Goal: Task Accomplishment & Management: Complete application form

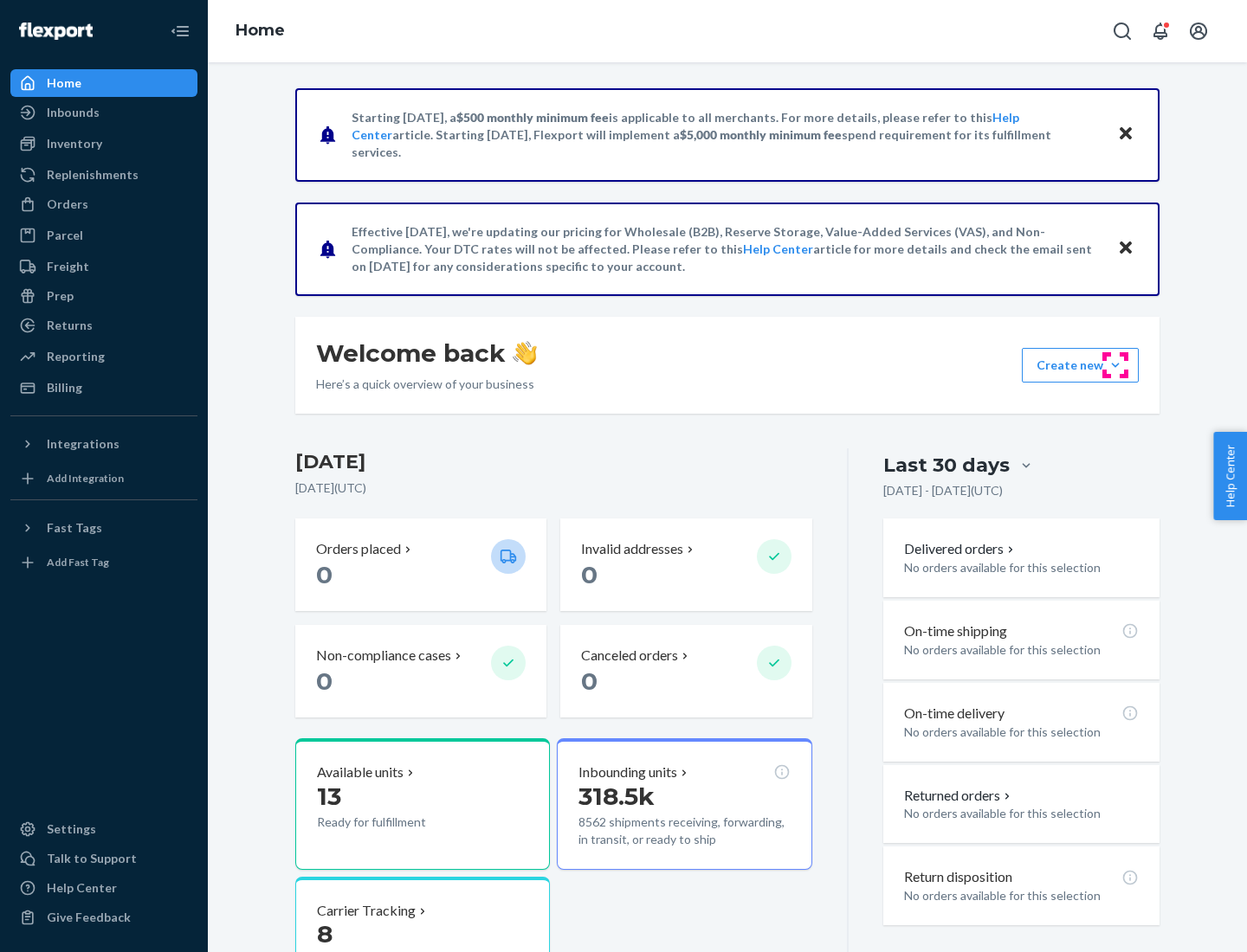
click at [1115, 366] on button "Create new Create new inbound Create new order Create new product" at bounding box center [1080, 365] width 117 height 35
click at [104, 113] on div "Inbounds" at bounding box center [104, 113] width 183 height 24
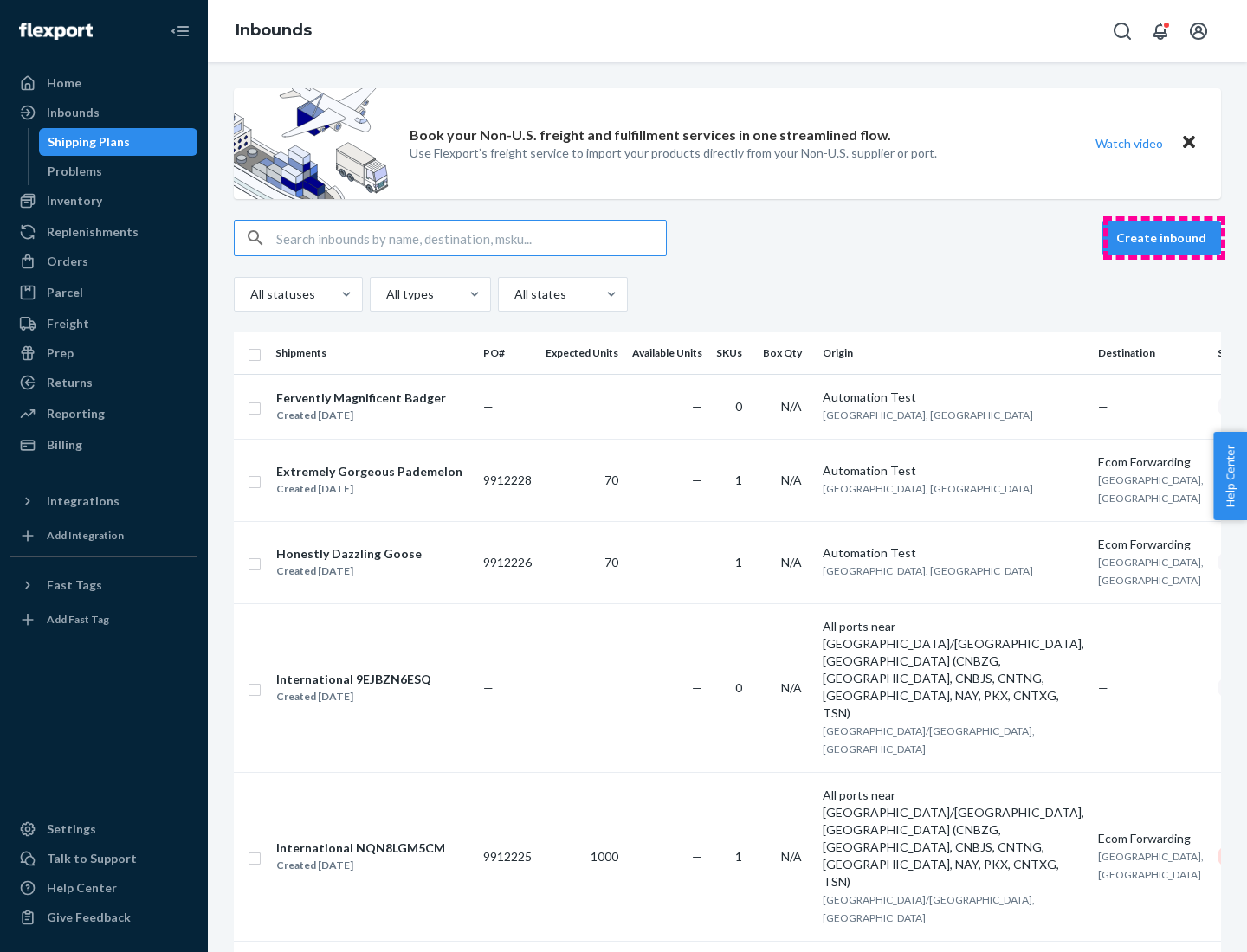
click at [1163, 238] on button "Create inbound" at bounding box center [1161, 237] width 120 height 35
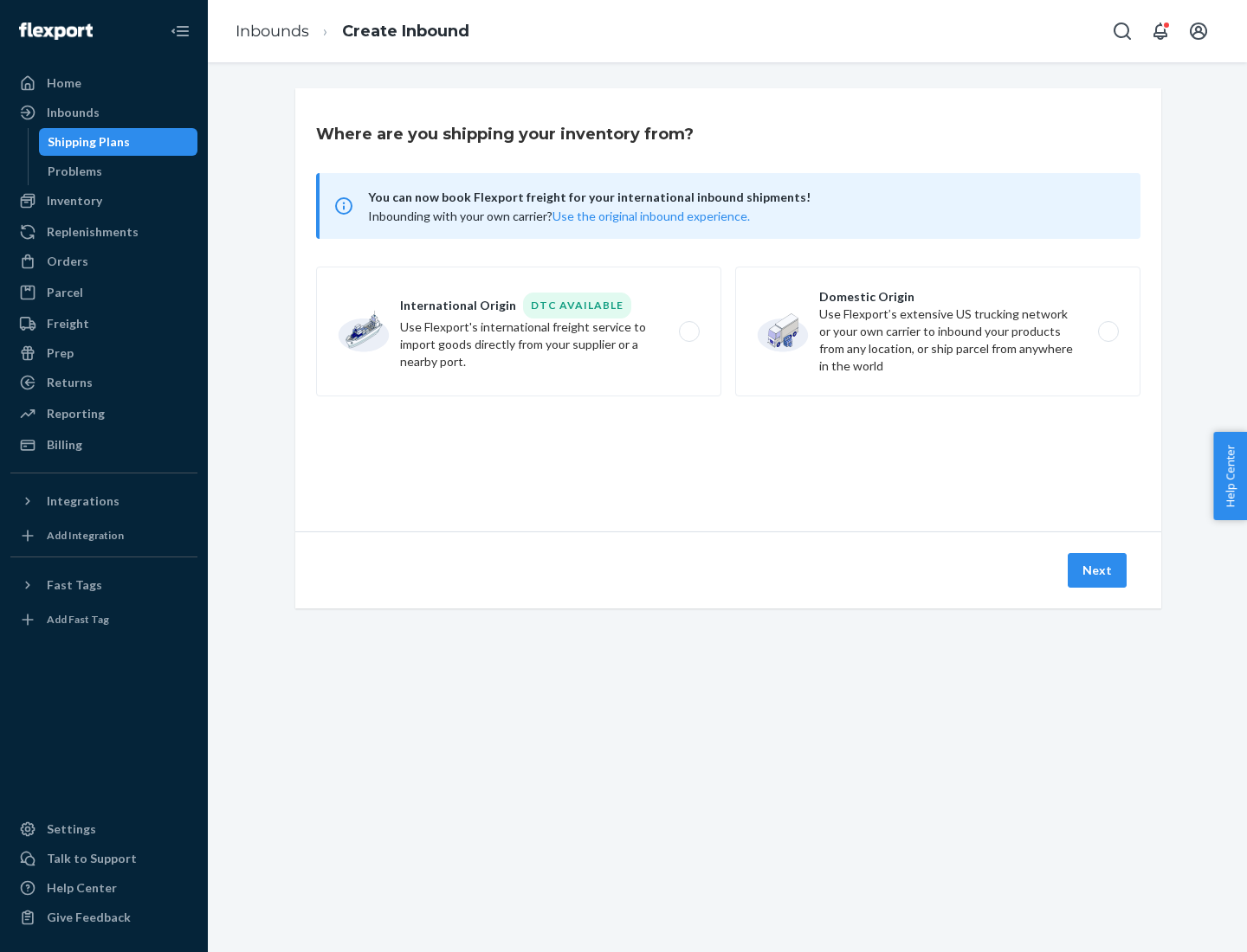
click at [938, 332] on label "Domestic Origin Use Flexport’s extensive US trucking network or your own carrie…" at bounding box center [937, 332] width 405 height 130
click at [1107, 332] on input "Domestic Origin Use Flexport’s extensive US trucking network or your own carrie…" at bounding box center [1112, 331] width 11 height 11
radio input "true"
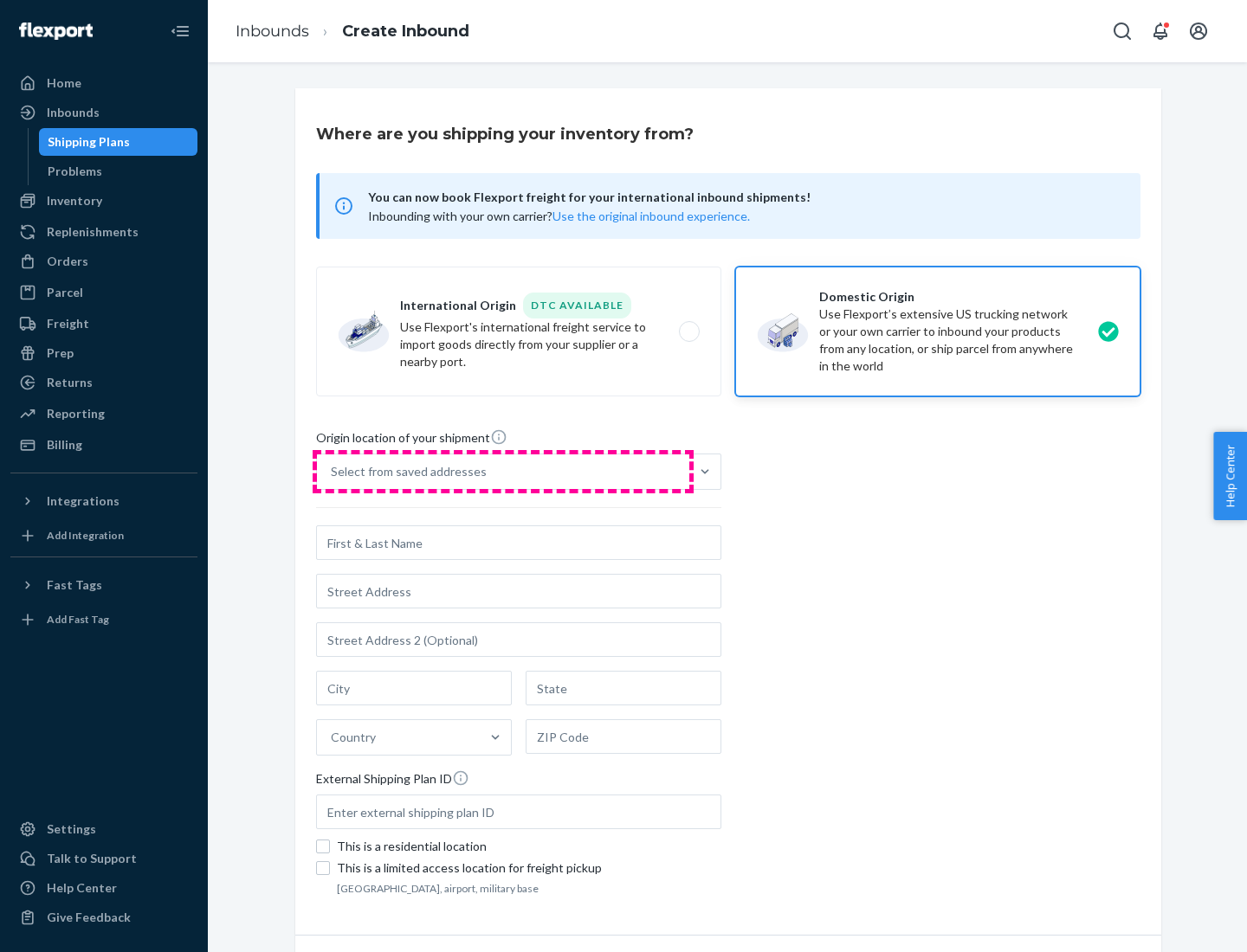
click at [503, 472] on div "Select from saved addresses" at bounding box center [502, 472] width 372 height 35
click at [333, 472] on input "Select from saved addresses" at bounding box center [332, 472] width 2 height 17
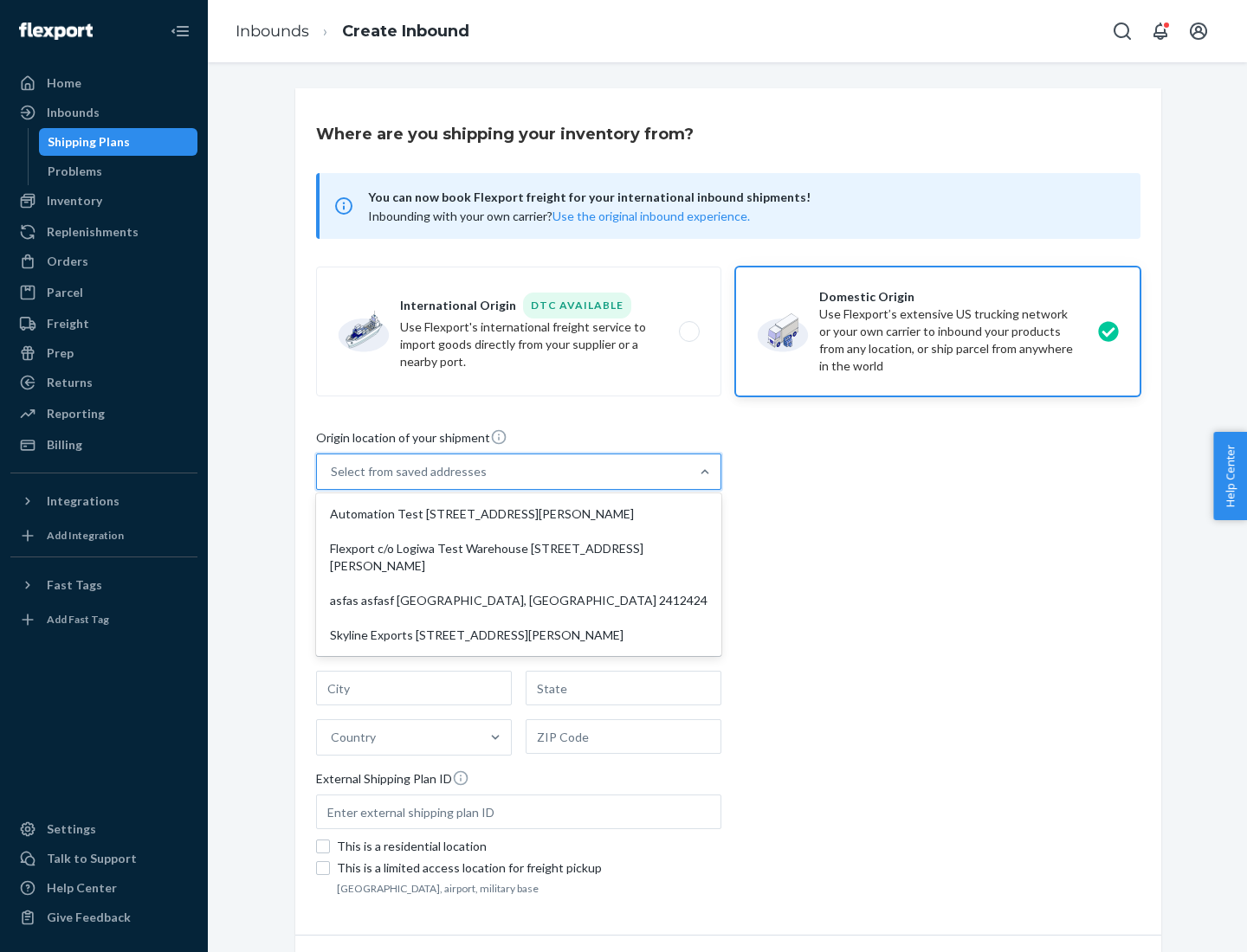
scroll to position [7, 0]
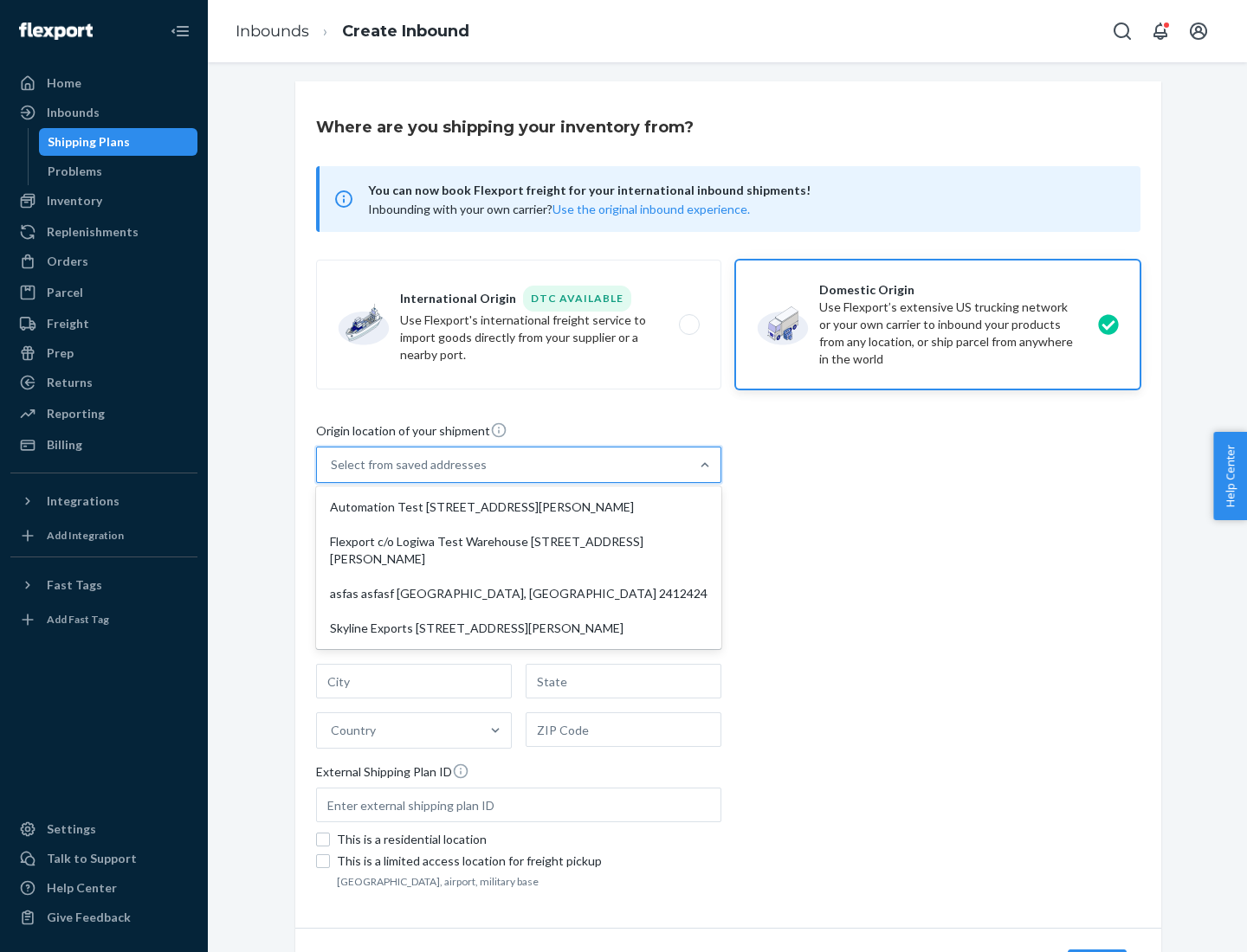
click at [518, 507] on div "Automation Test [STREET_ADDRESS][PERSON_NAME]" at bounding box center [518, 507] width 399 height 35
click at [333, 474] on input "option Automation Test [STREET_ADDRESS][PERSON_NAME] focused, 1 of 4. 4 results…" at bounding box center [332, 465] width 2 height 17
type input "Automation Test"
type input "9th Floor"
type input "[GEOGRAPHIC_DATA]"
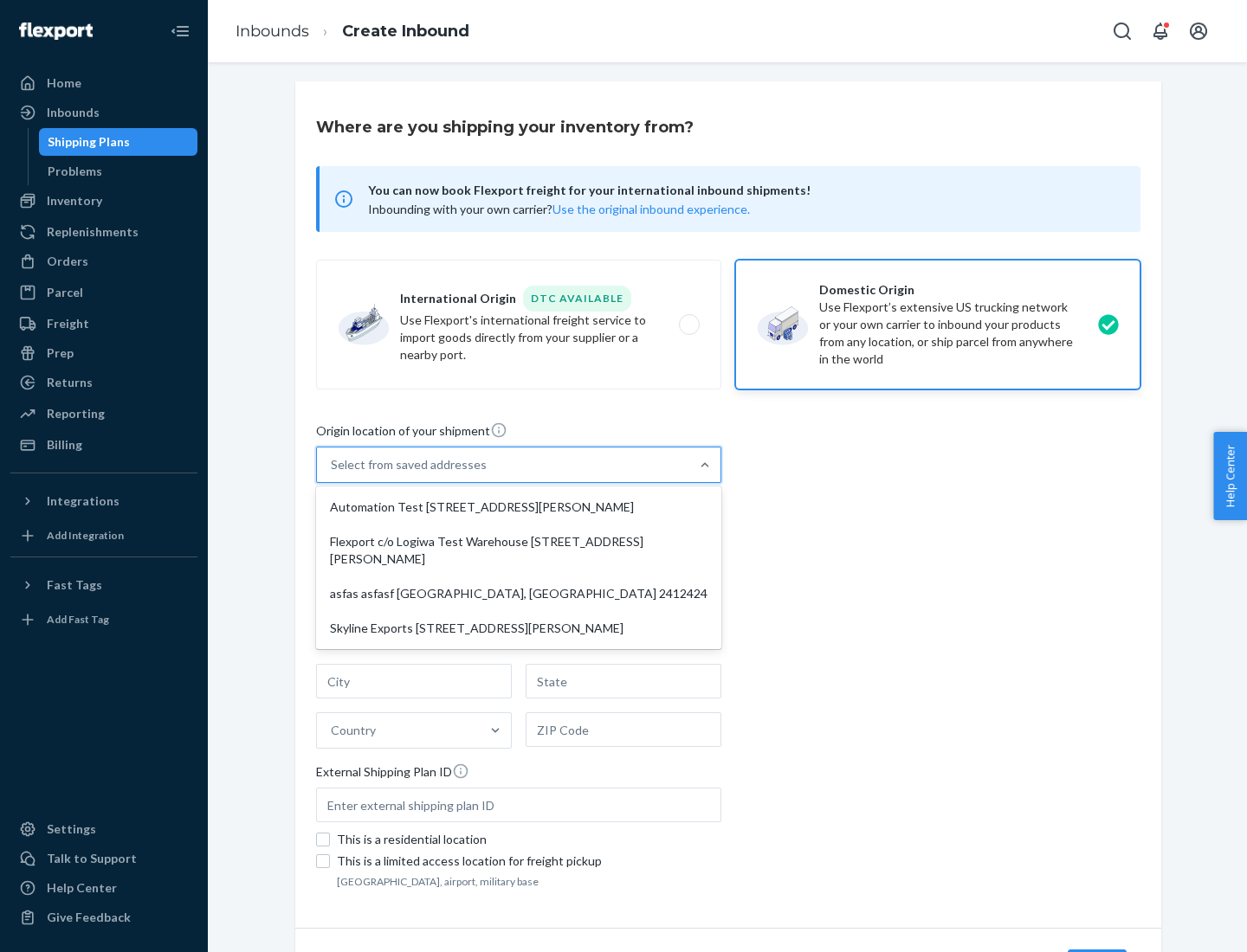
type input "CA"
type input "94104"
type input "[STREET_ADDRESS][PERSON_NAME]"
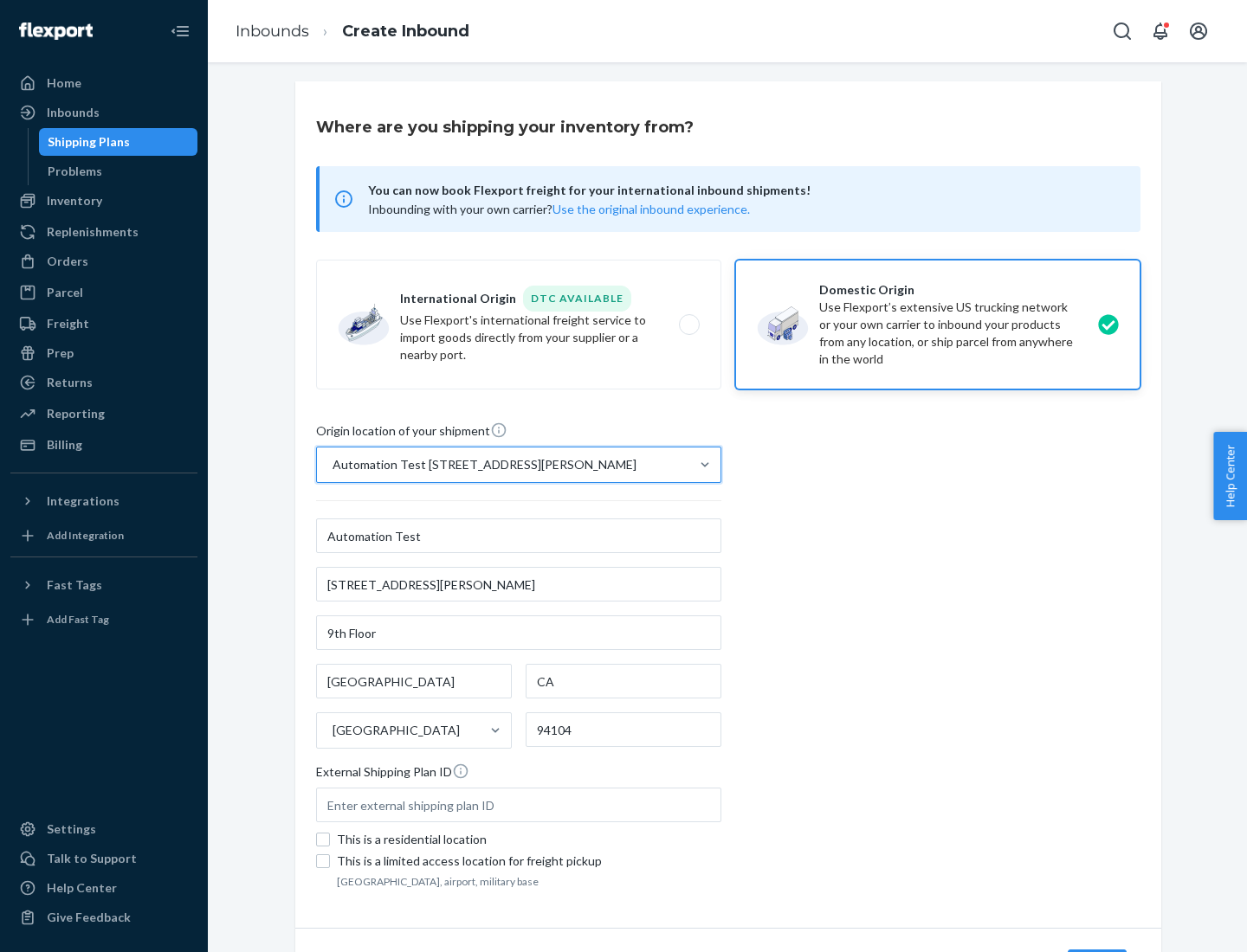
scroll to position [102, 0]
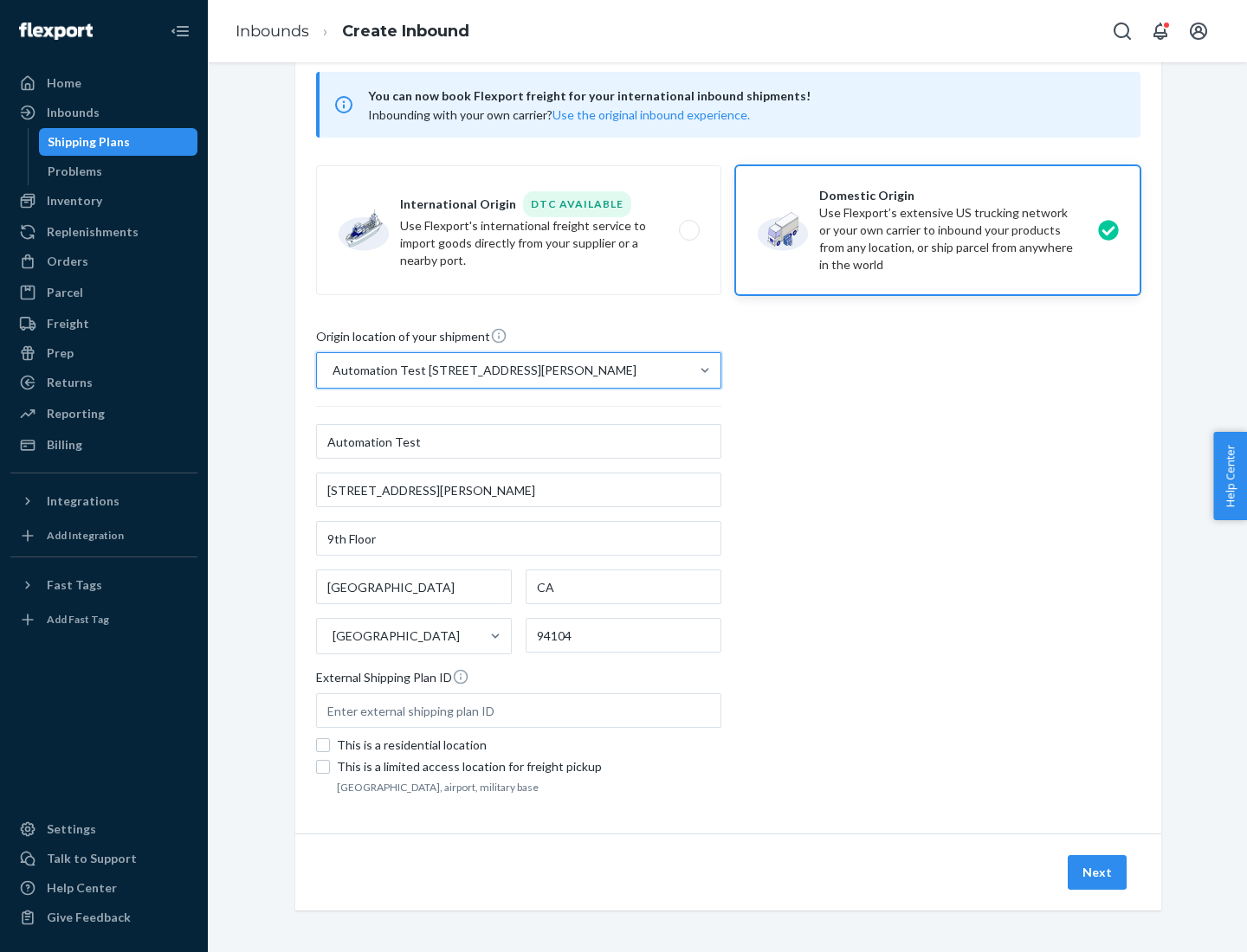
click at [1097, 872] on button "Next" at bounding box center [1096, 872] width 59 height 35
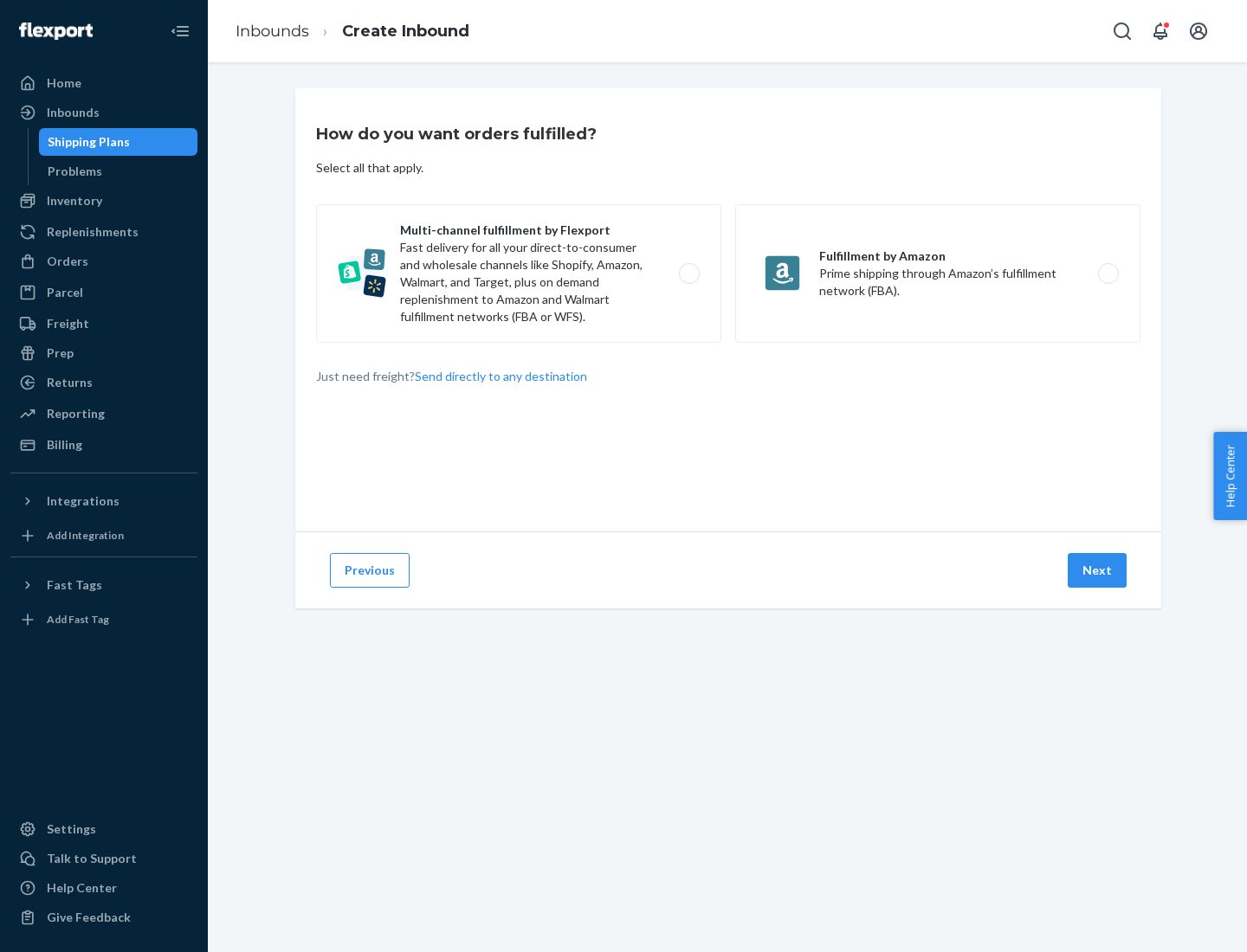
click at [518, 273] on label "Multi-channel fulfillment by Flexport Fast delivery for all your direct-to-cons…" at bounding box center [518, 273] width 405 height 139
click at [688, 273] on input "Multi-channel fulfillment by Flexport Fast delivery for all your direct-to-cons…" at bounding box center [693, 273] width 11 height 11
radio input "true"
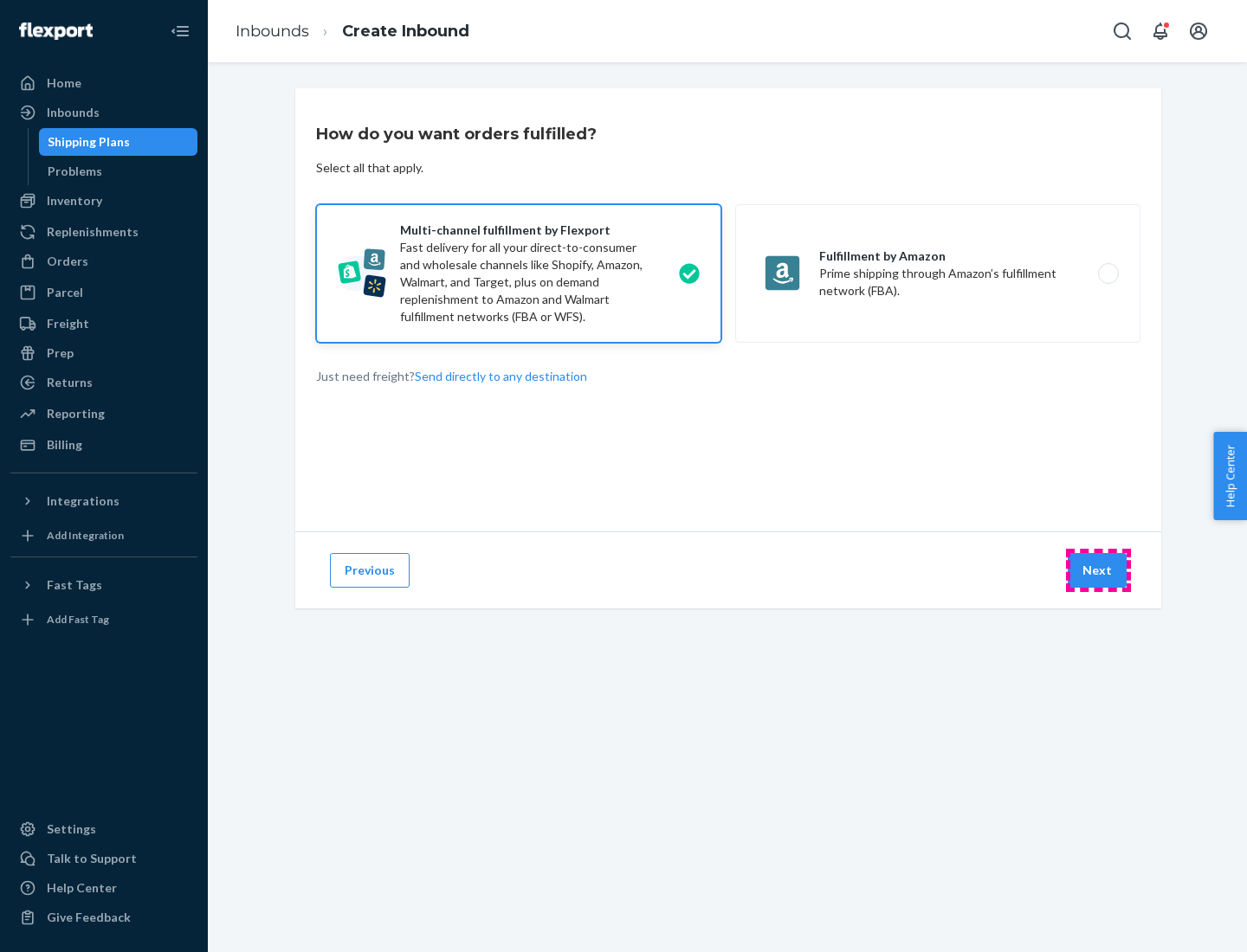
click at [1097, 570] on button "Next" at bounding box center [1096, 570] width 59 height 35
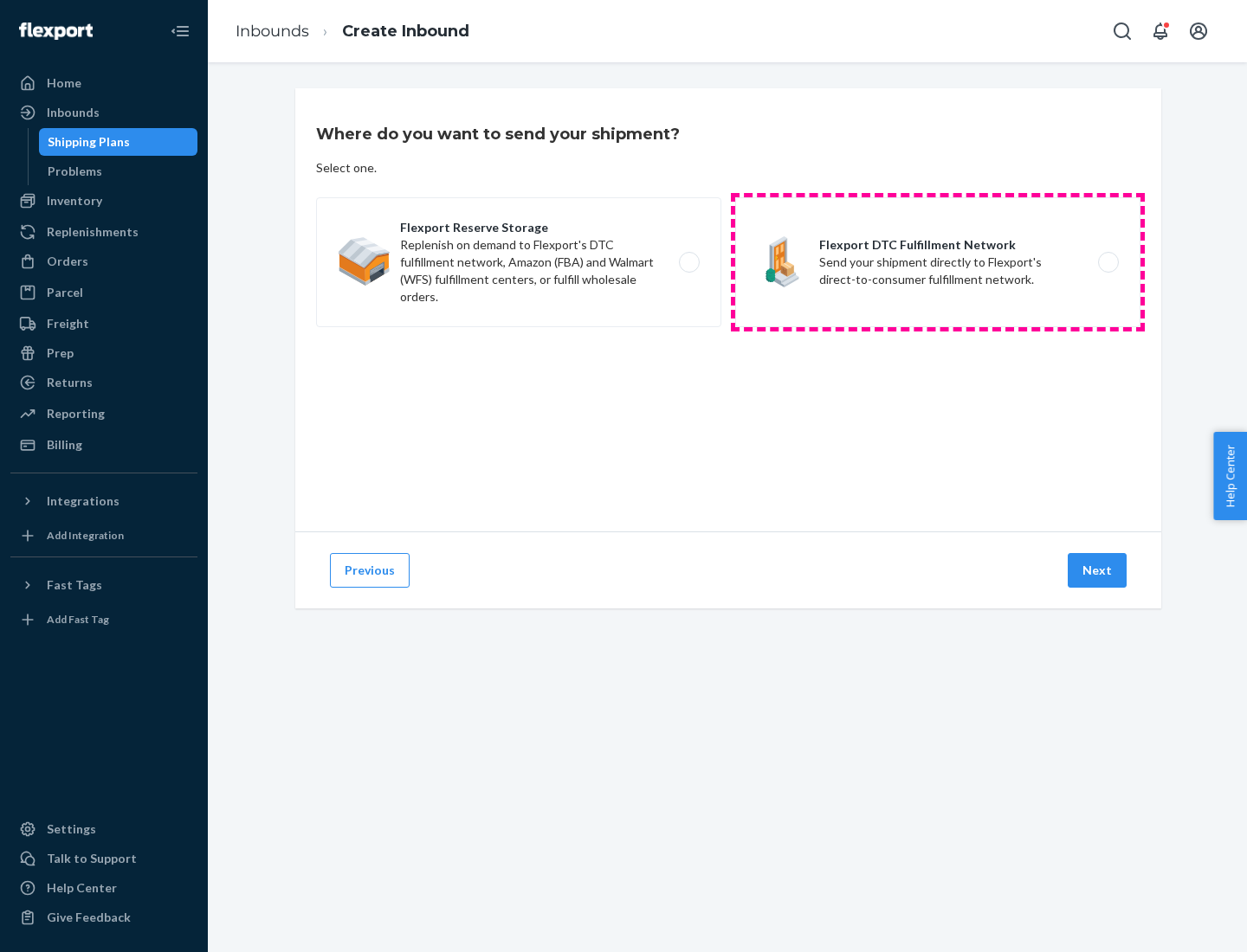
click at [938, 262] on label "Flexport DTC Fulfillment Network Send your shipment directly to Flexport's dire…" at bounding box center [937, 262] width 405 height 130
click at [1107, 262] on input "Flexport DTC Fulfillment Network Send your shipment directly to Flexport's dire…" at bounding box center [1112, 262] width 11 height 11
radio input "true"
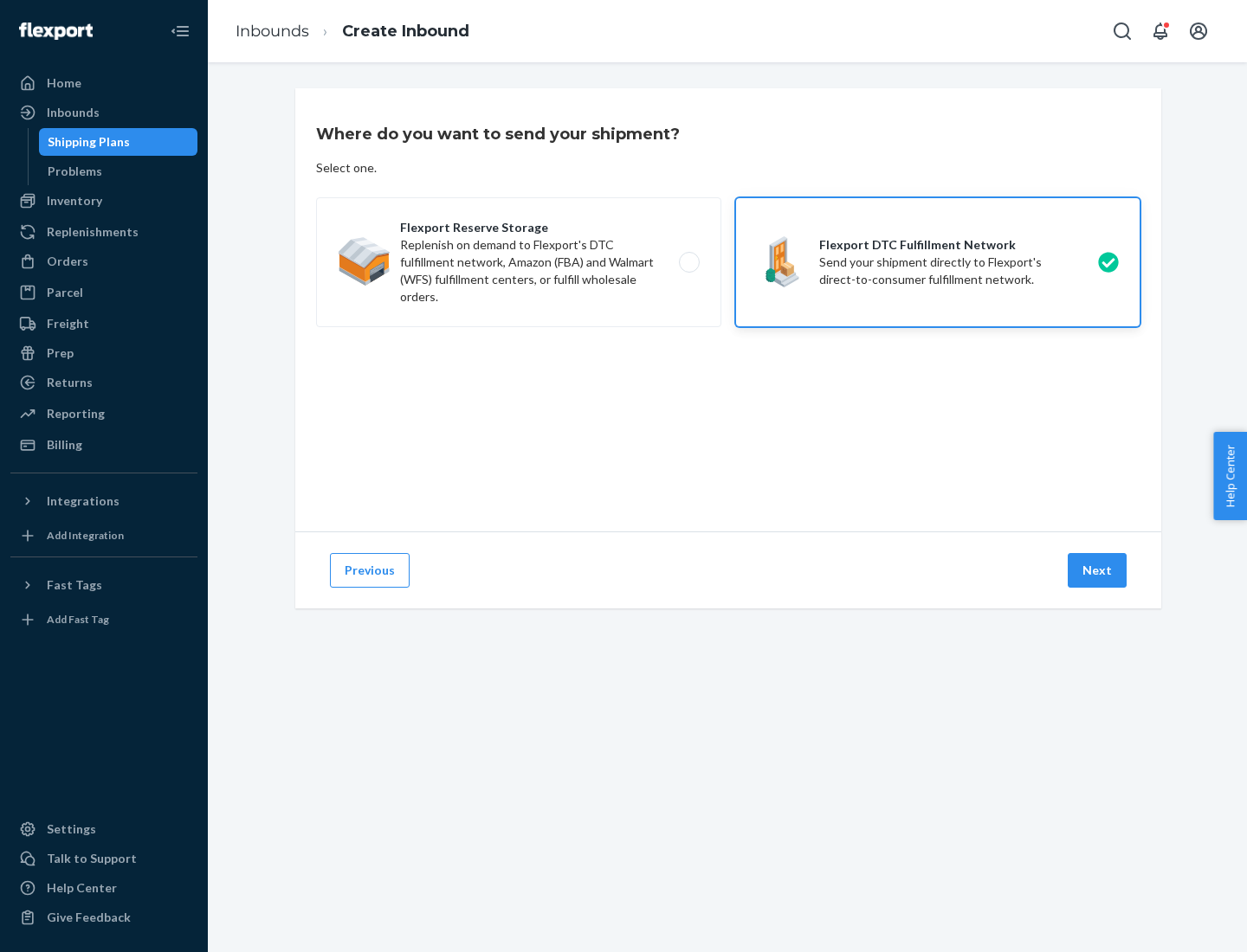
click at [1097, 570] on button "Next" at bounding box center [1096, 570] width 59 height 35
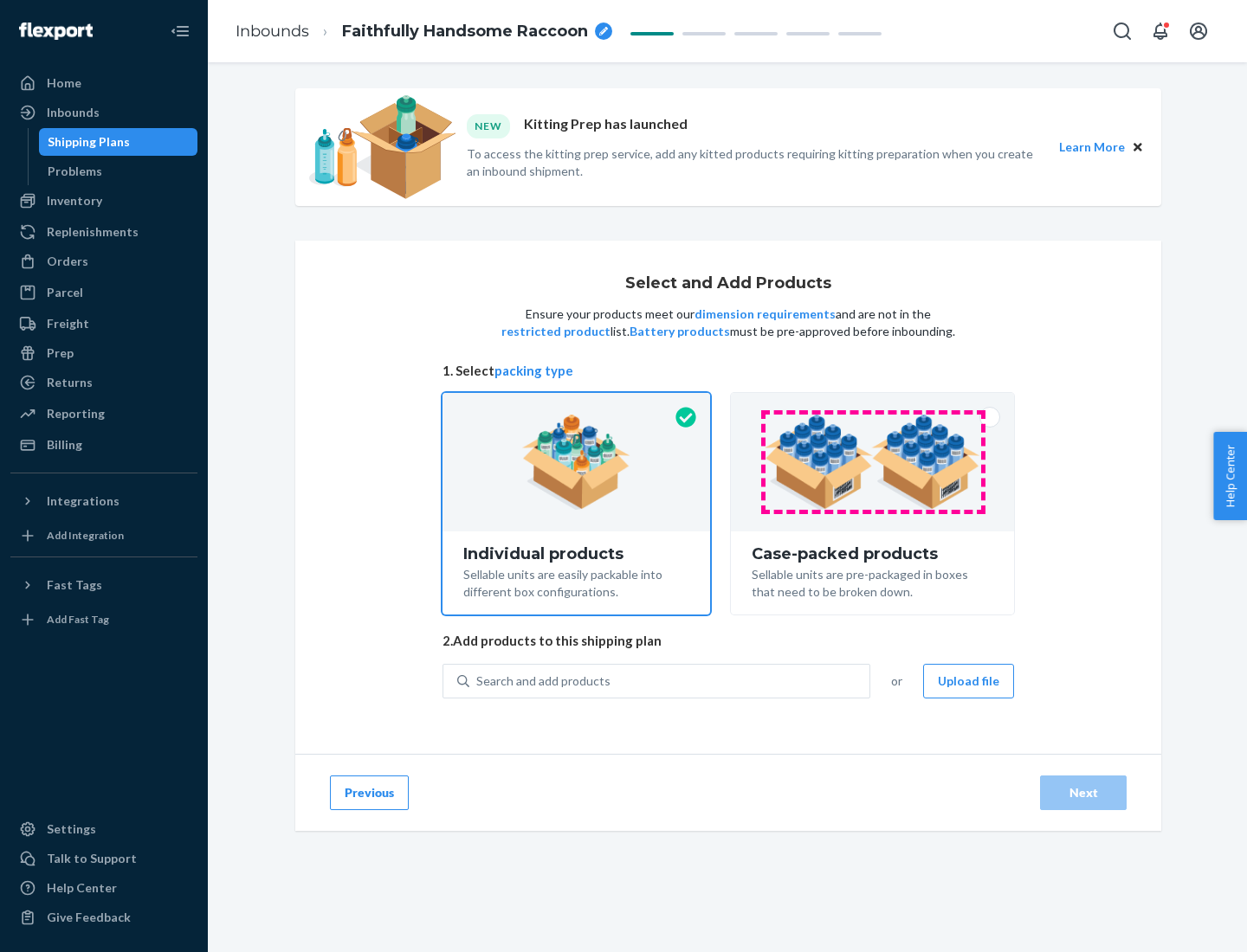
click at [872, 463] on img at bounding box center [872, 463] width 215 height 96
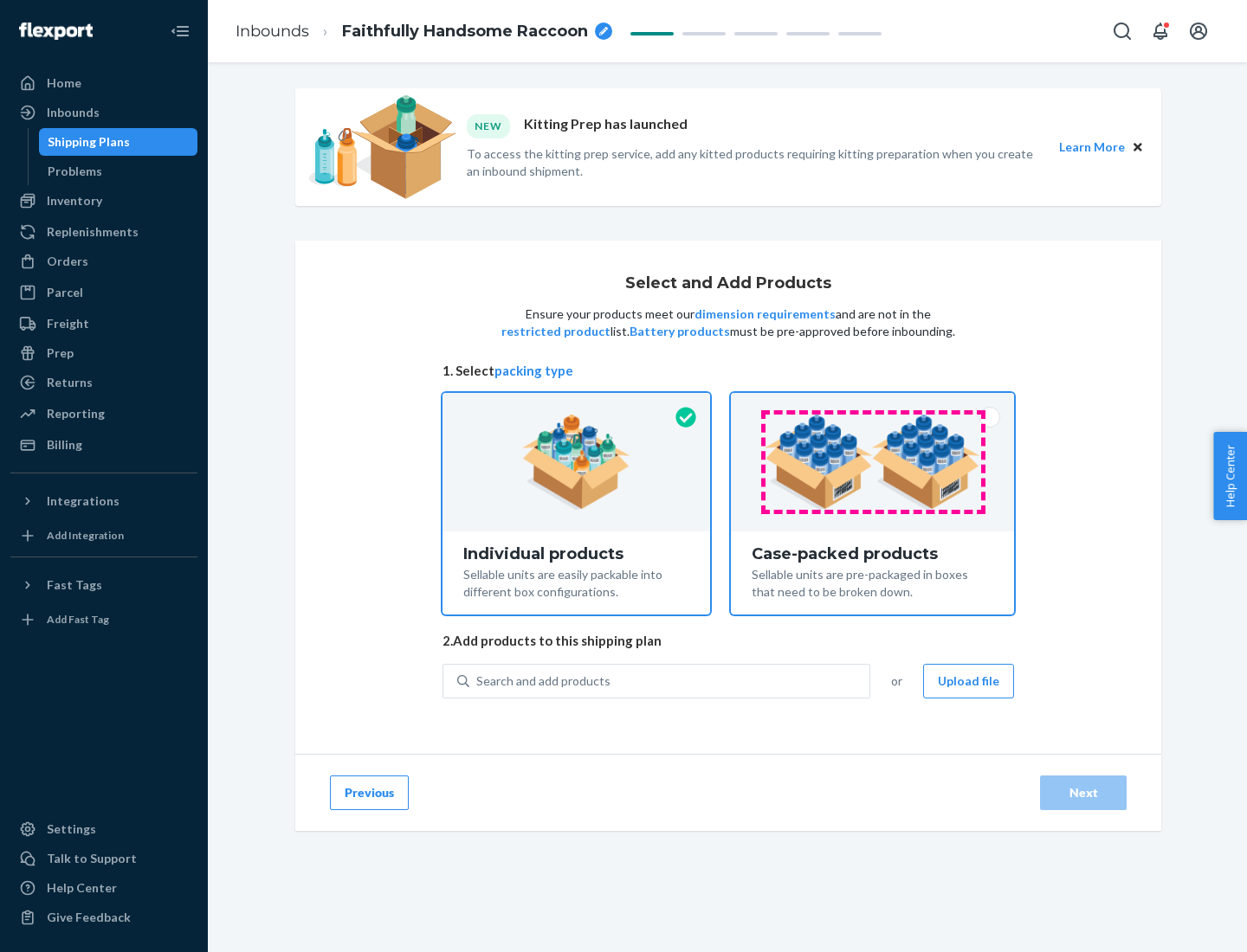
click at [872, 405] on input "Case-packed products Sellable units are pre-packaged in boxes that need to be b…" at bounding box center [871, 398] width 11 height 11
radio input "true"
radio input "false"
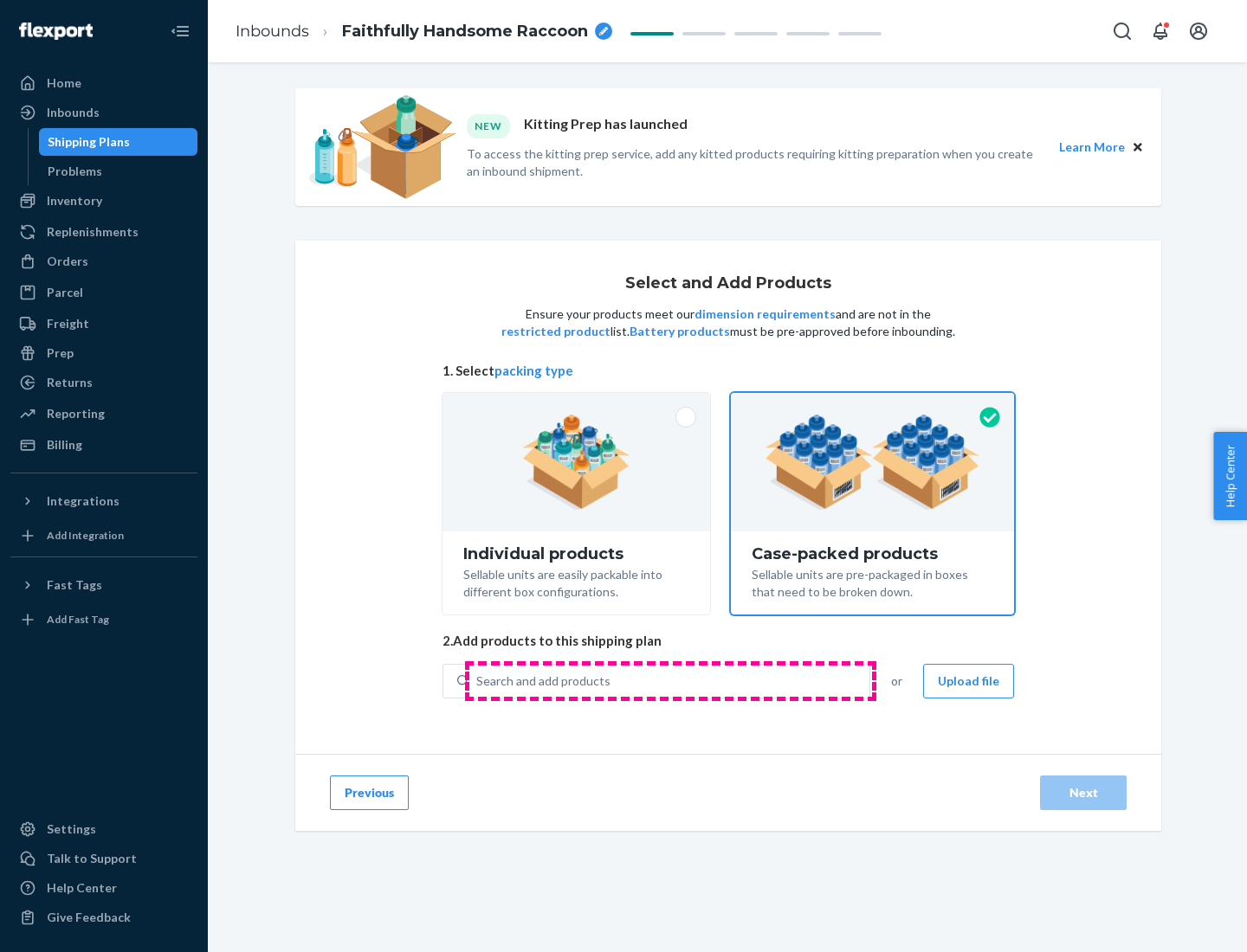
click at [670, 681] on div "Search and add products" at bounding box center [669, 681] width 400 height 31
click at [477, 681] on input "Search and add products" at bounding box center [477, 681] width 2 height 17
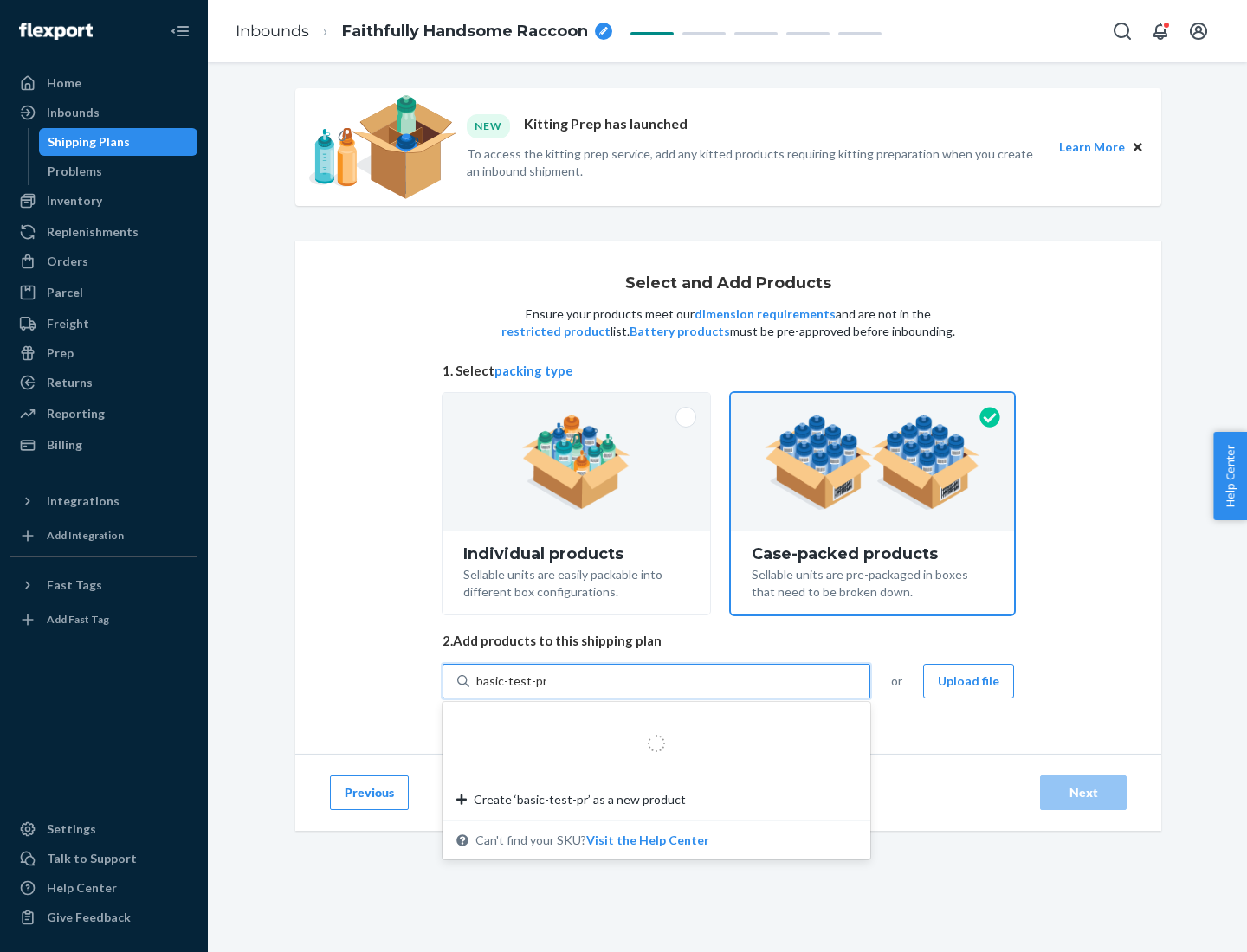
type input "basic-test-product-1"
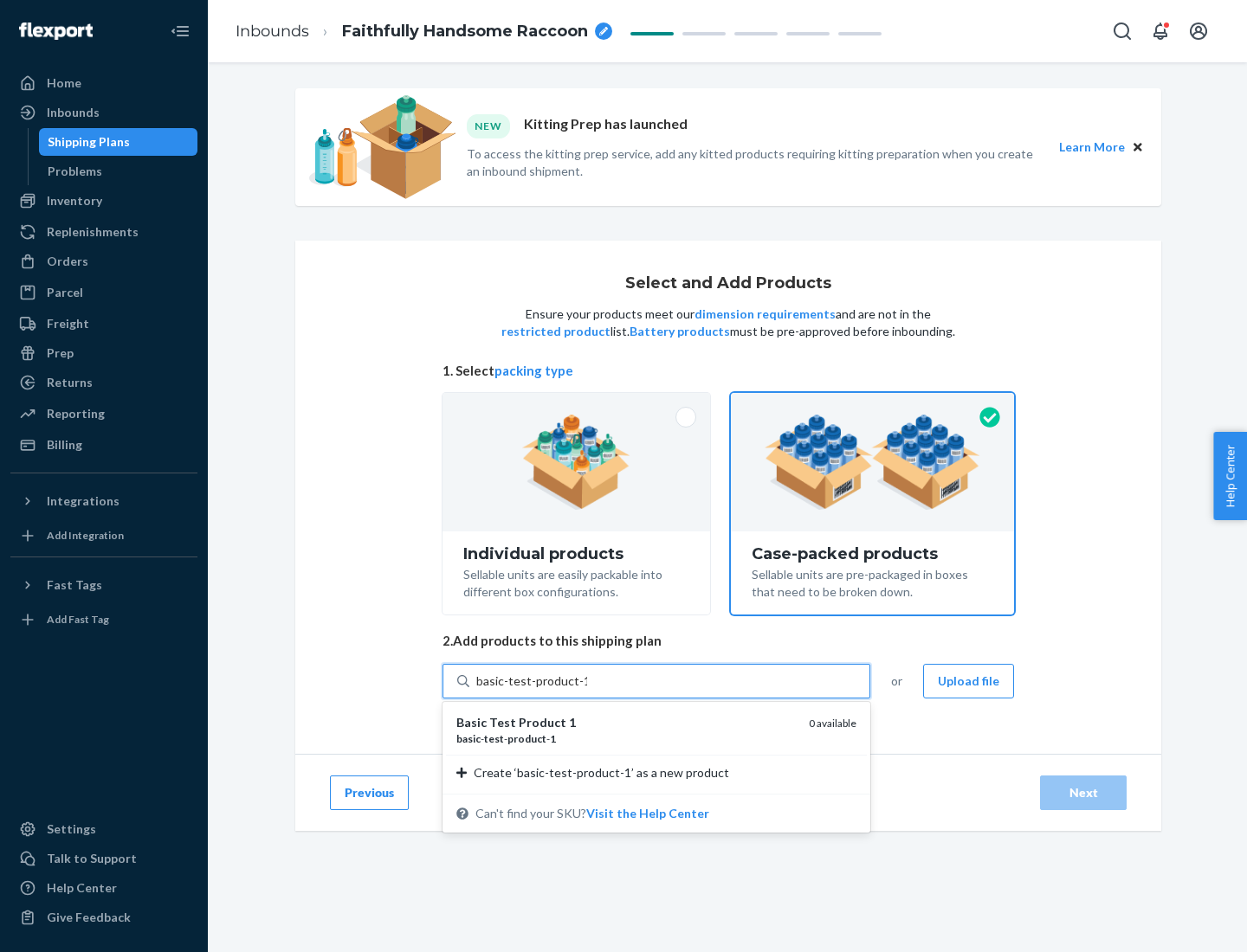
click at [626, 739] on div "basic - test - product - 1" at bounding box center [626, 739] width 339 height 15
click at [587, 690] on input "basic-test-product-1" at bounding box center [531, 681] width 111 height 17
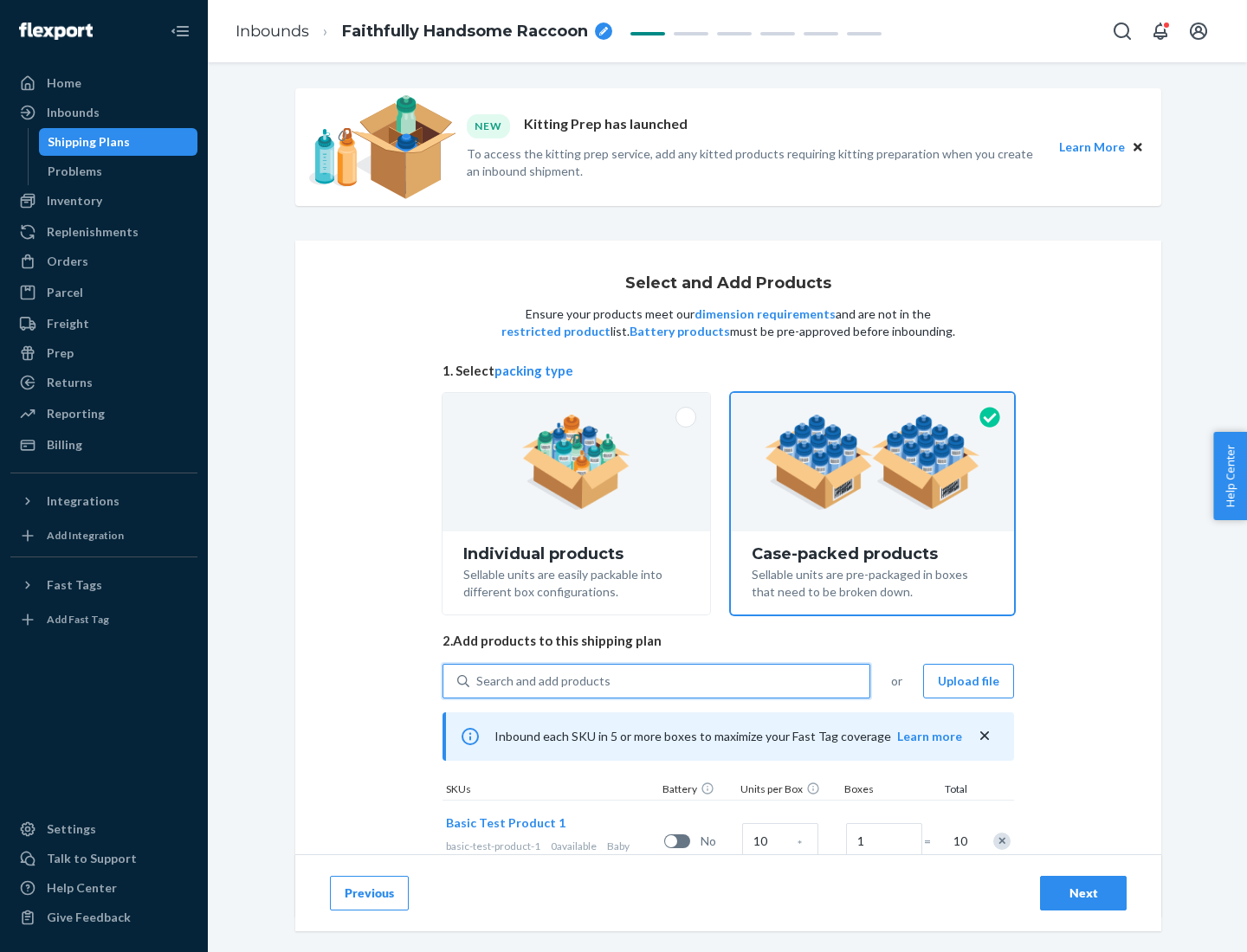
scroll to position [63, 0]
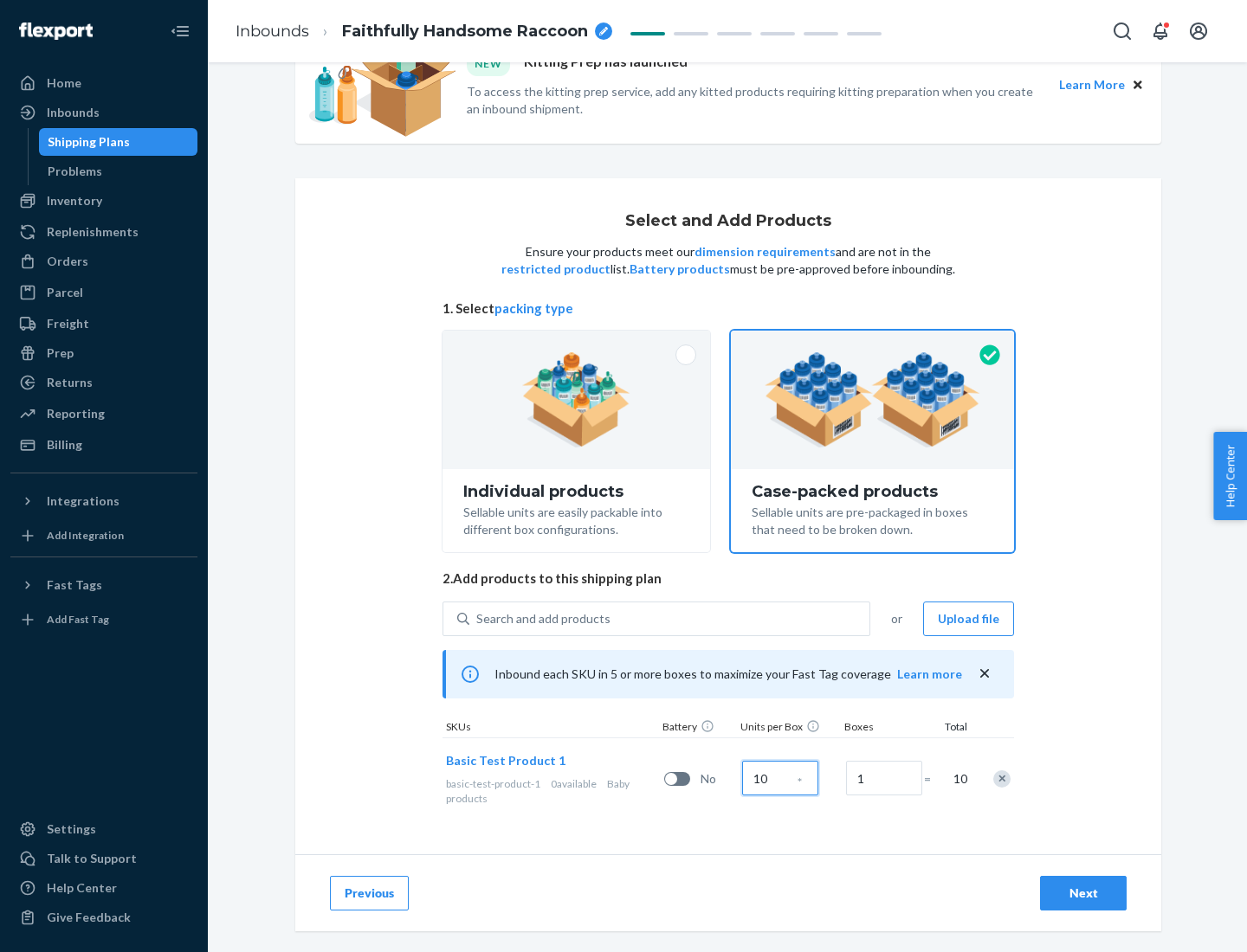
type input "10"
type input "7"
click at [1084, 893] on div "Next" at bounding box center [1083, 893] width 57 height 17
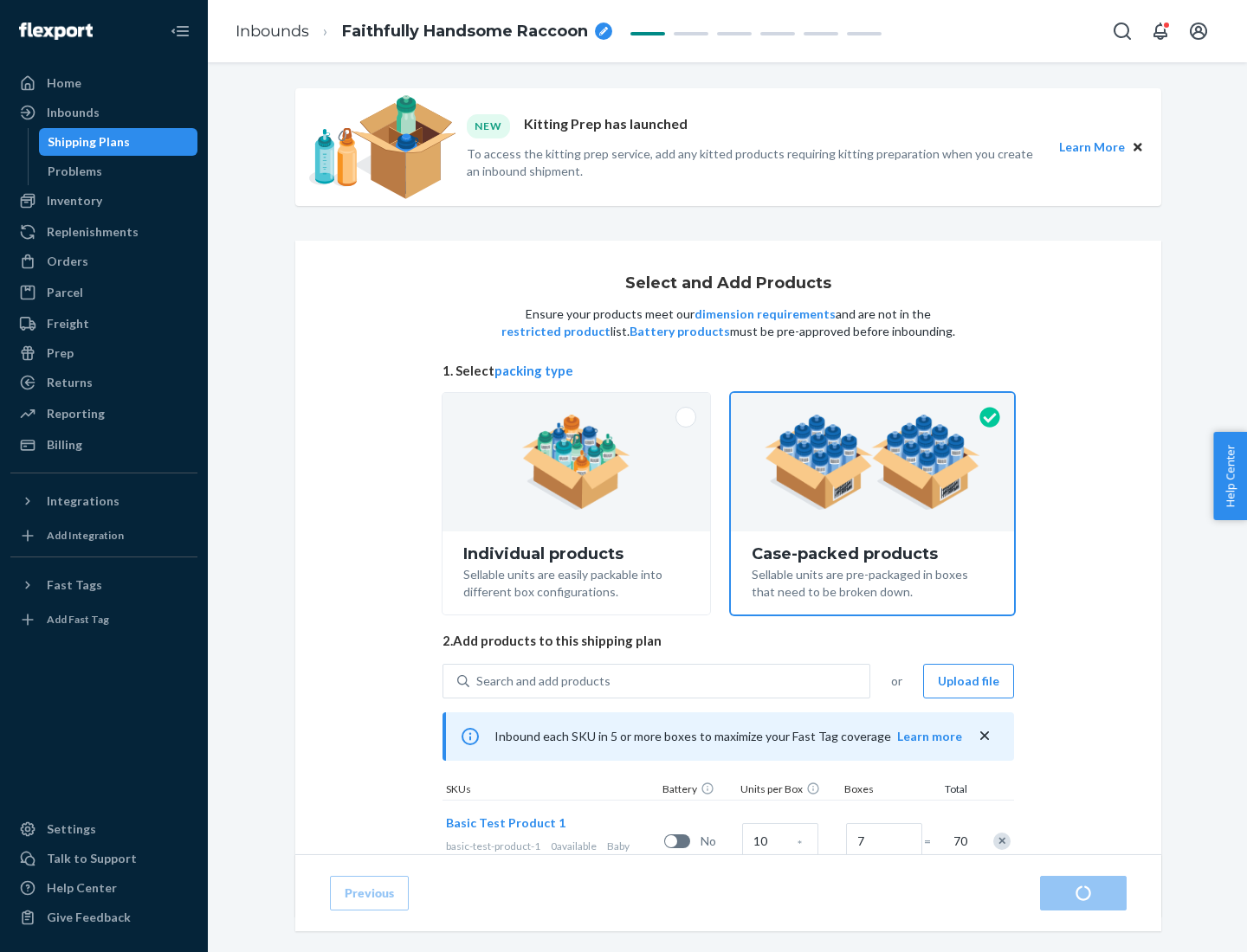
radio input "true"
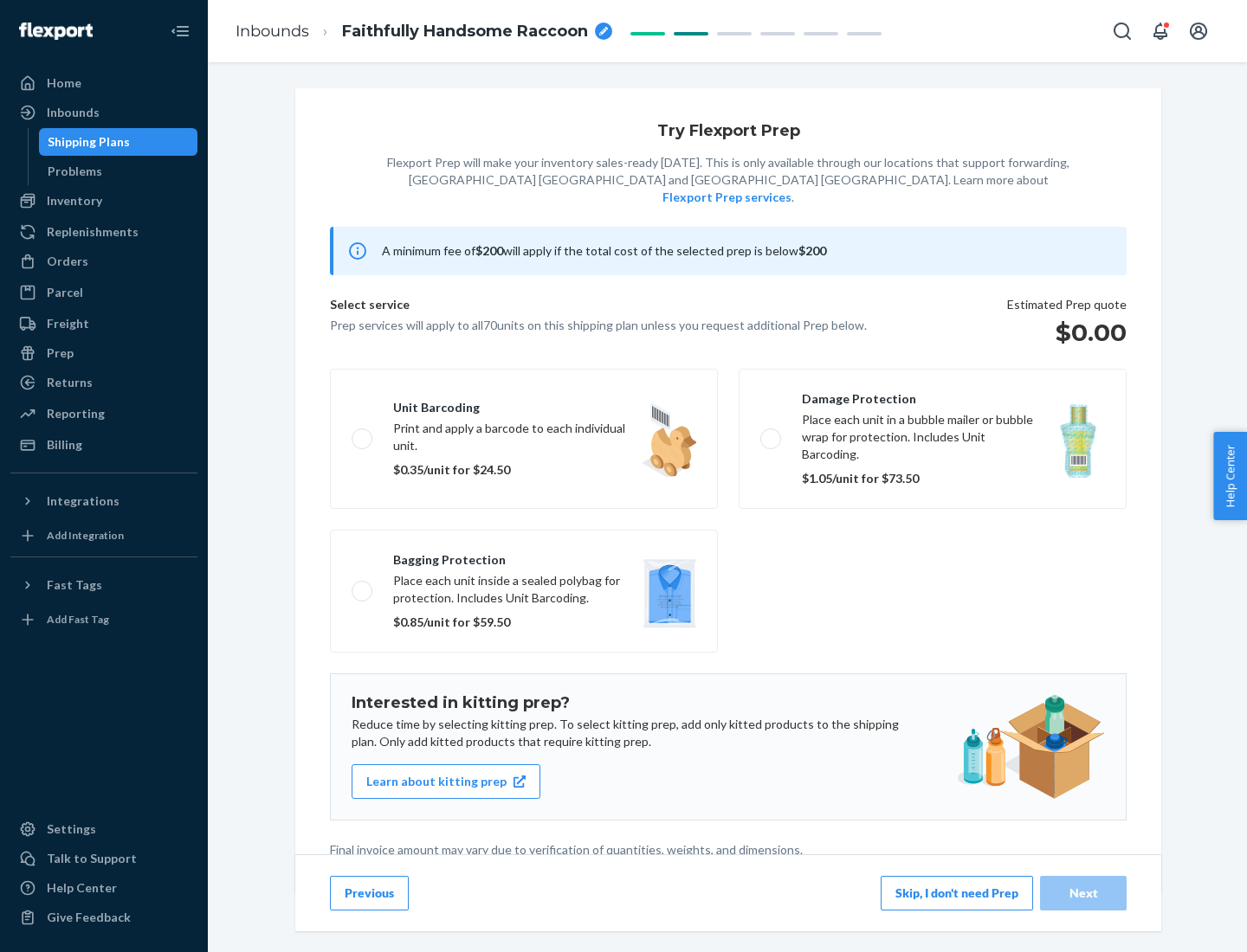
scroll to position [4, 0]
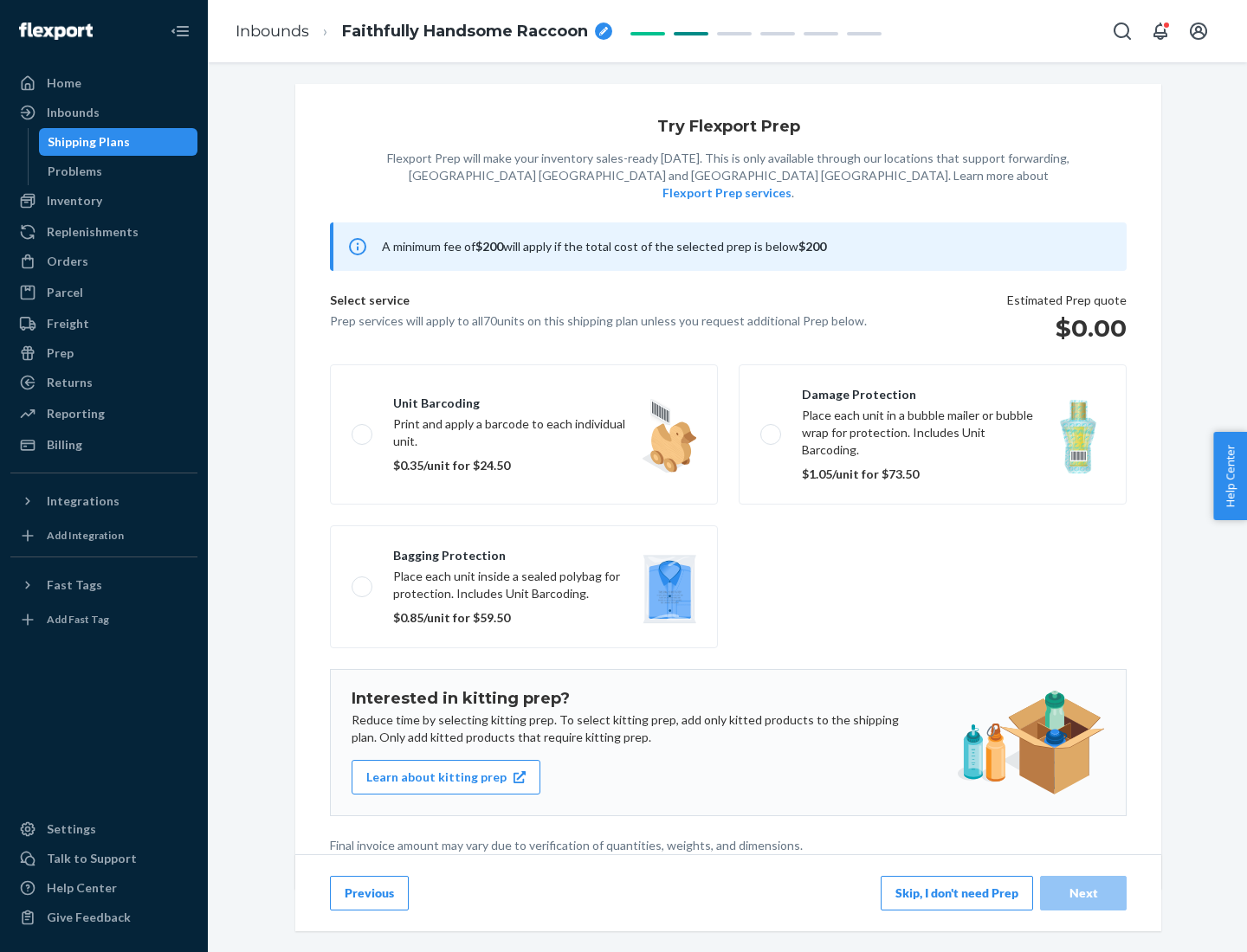
click at [957, 892] on button "Skip, I don't need Prep" at bounding box center [956, 893] width 153 height 35
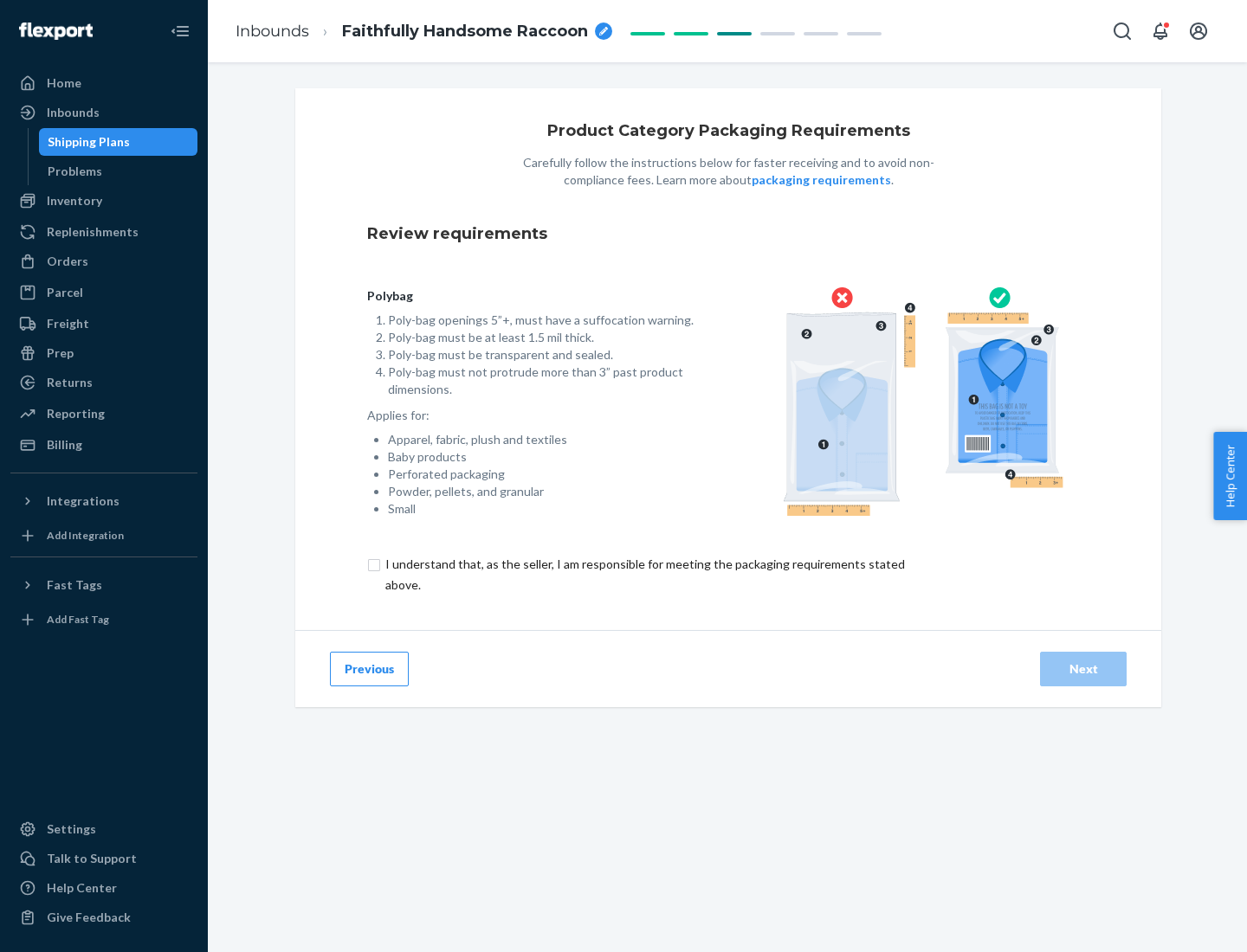
click at [643, 574] on input "checkbox" at bounding box center [655, 575] width 576 height 42
checkbox input "true"
click at [1084, 669] on div "Next" at bounding box center [1083, 669] width 57 height 17
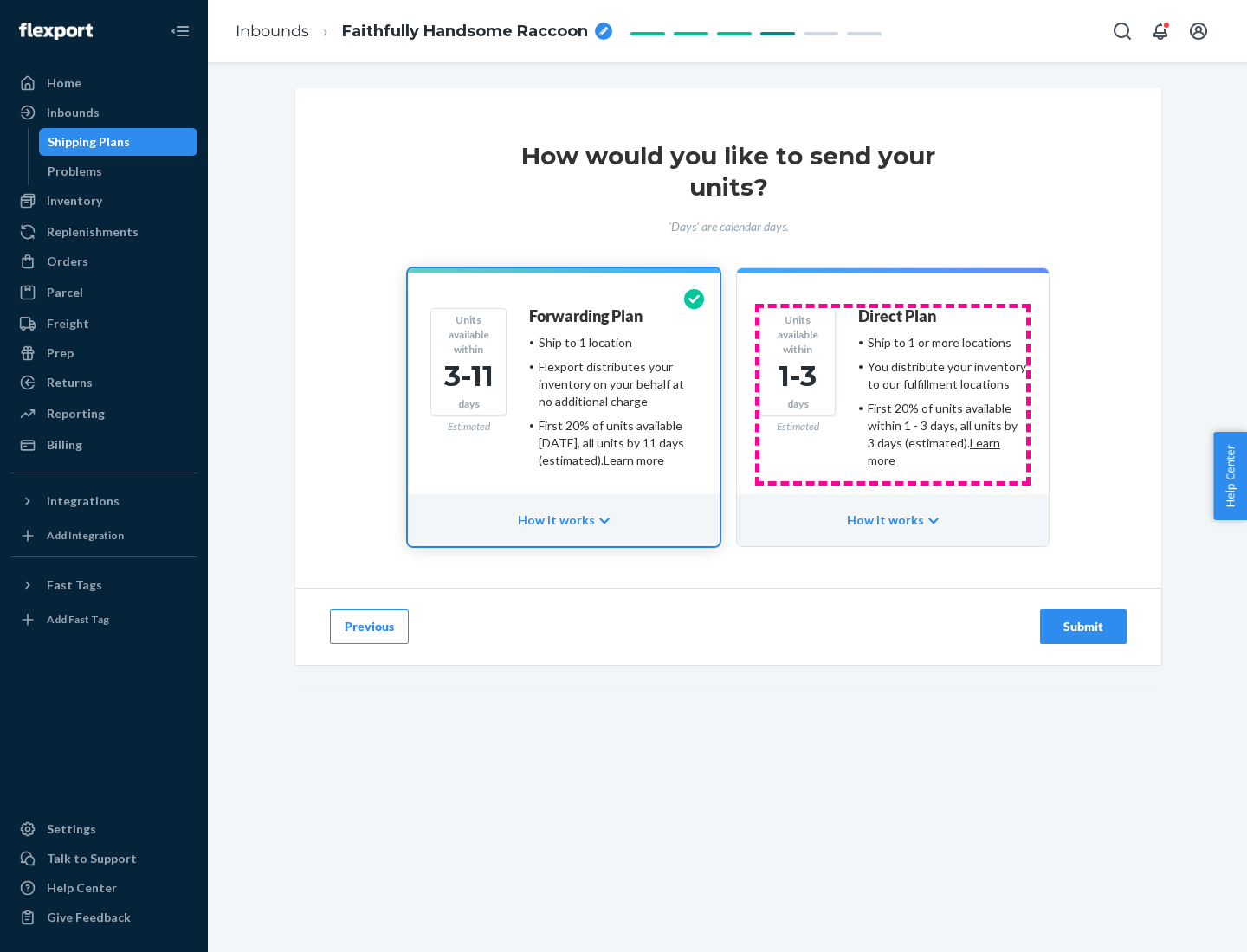
click at [892, 395] on ul "Ship to 1 or more locations You distribute your inventory to our fulfillment lo…" at bounding box center [942, 401] width 167 height 135
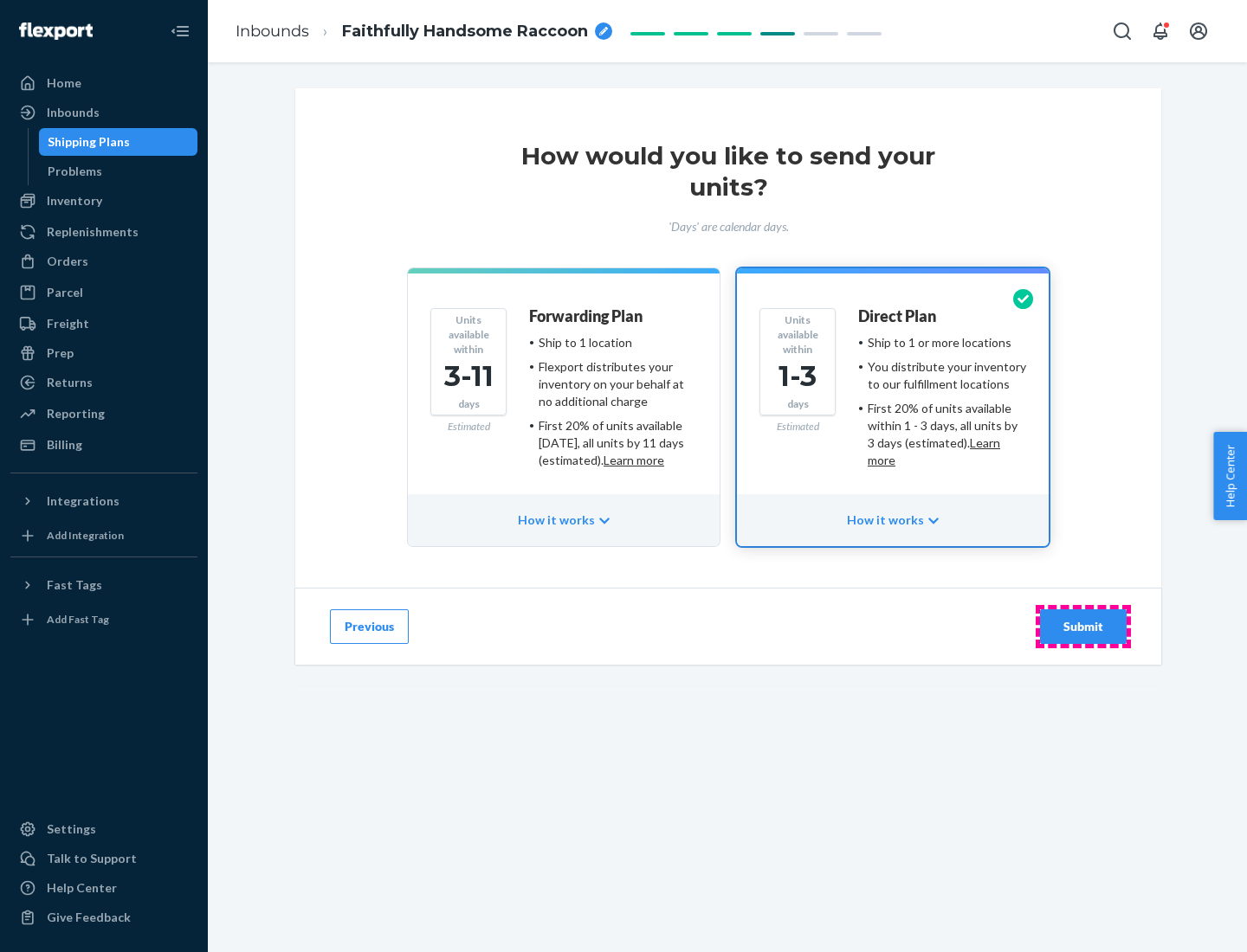
click at [1084, 627] on div "Submit" at bounding box center [1083, 626] width 57 height 17
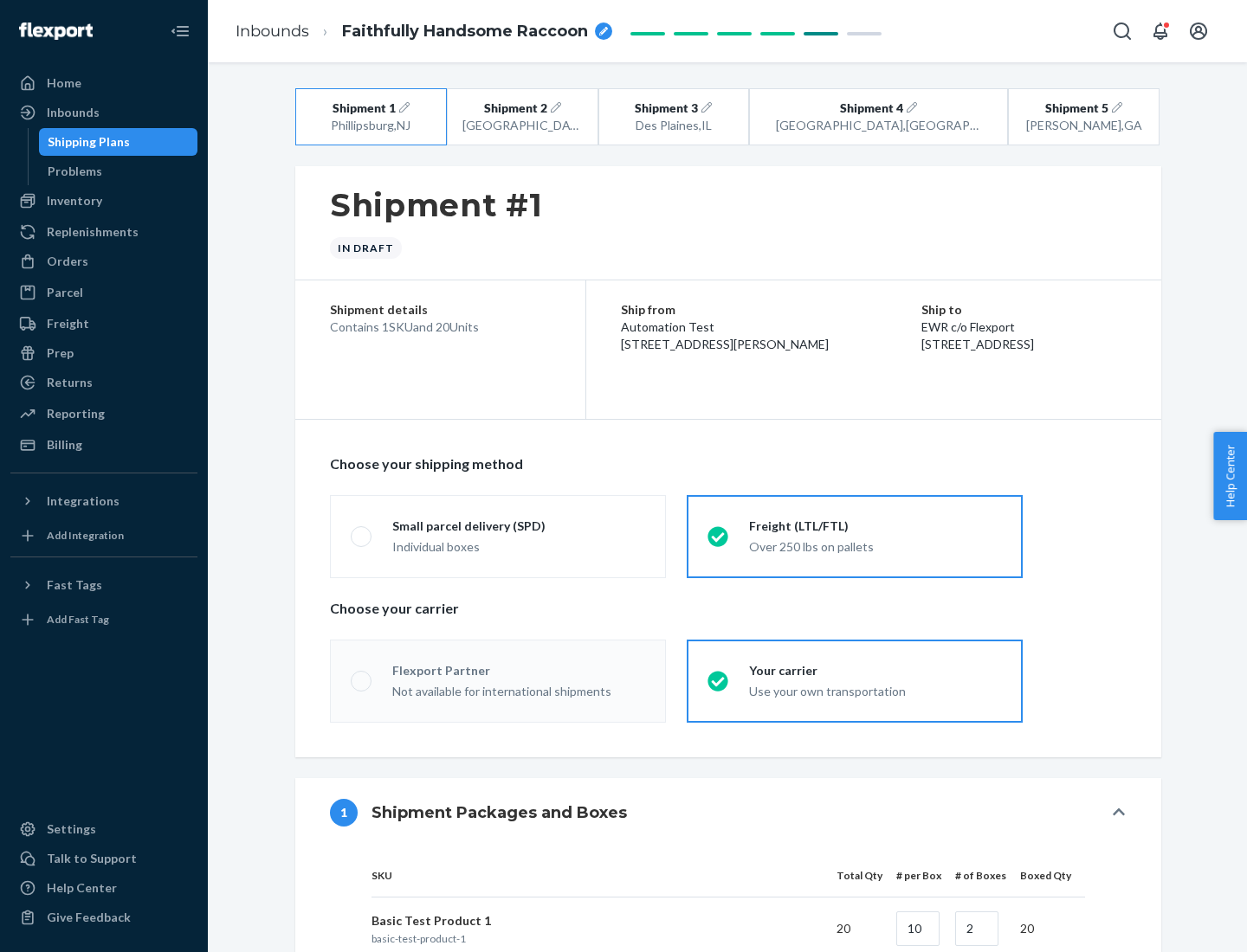
radio input "true"
radio input "false"
radio input "true"
radio input "false"
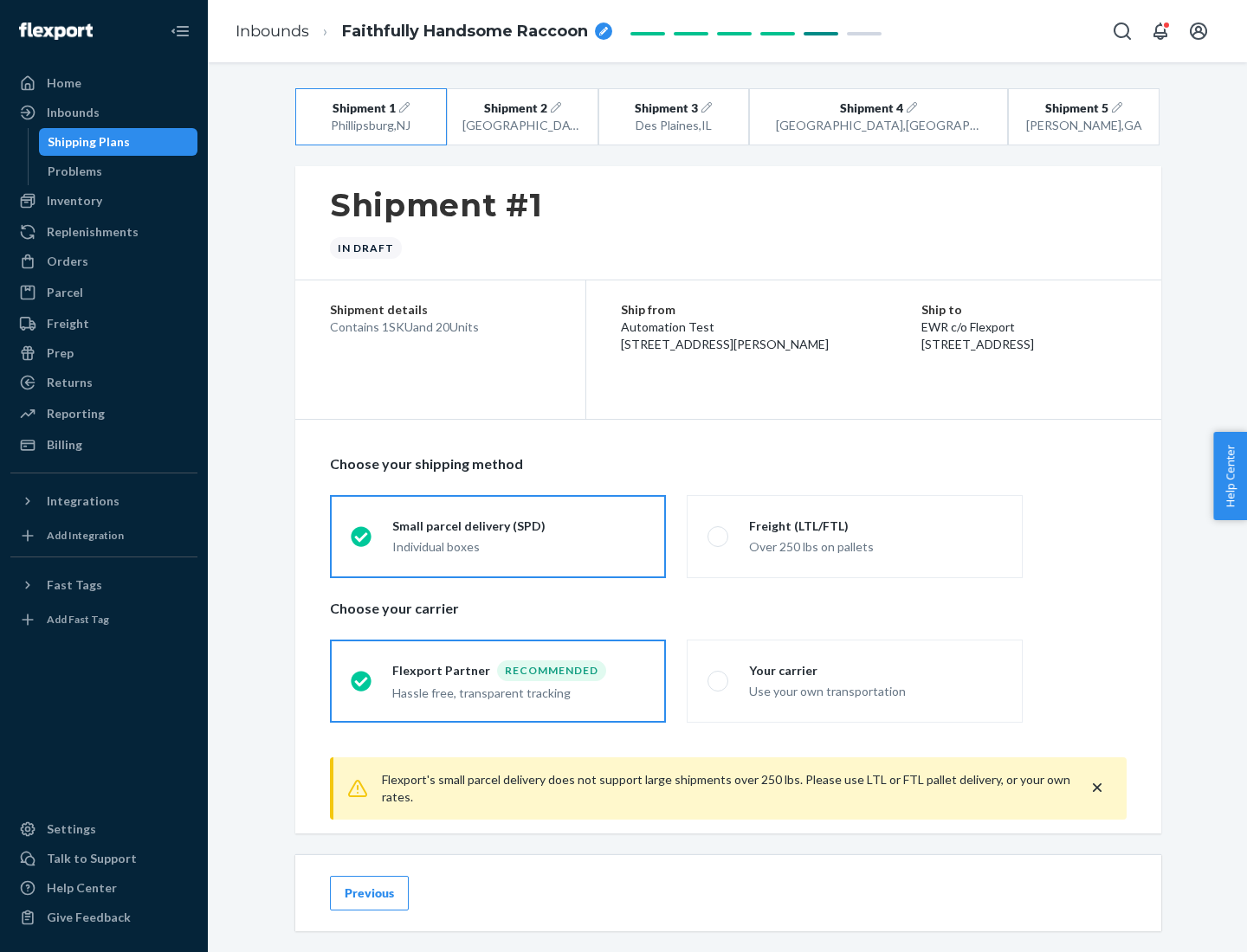
scroll to position [19, 0]
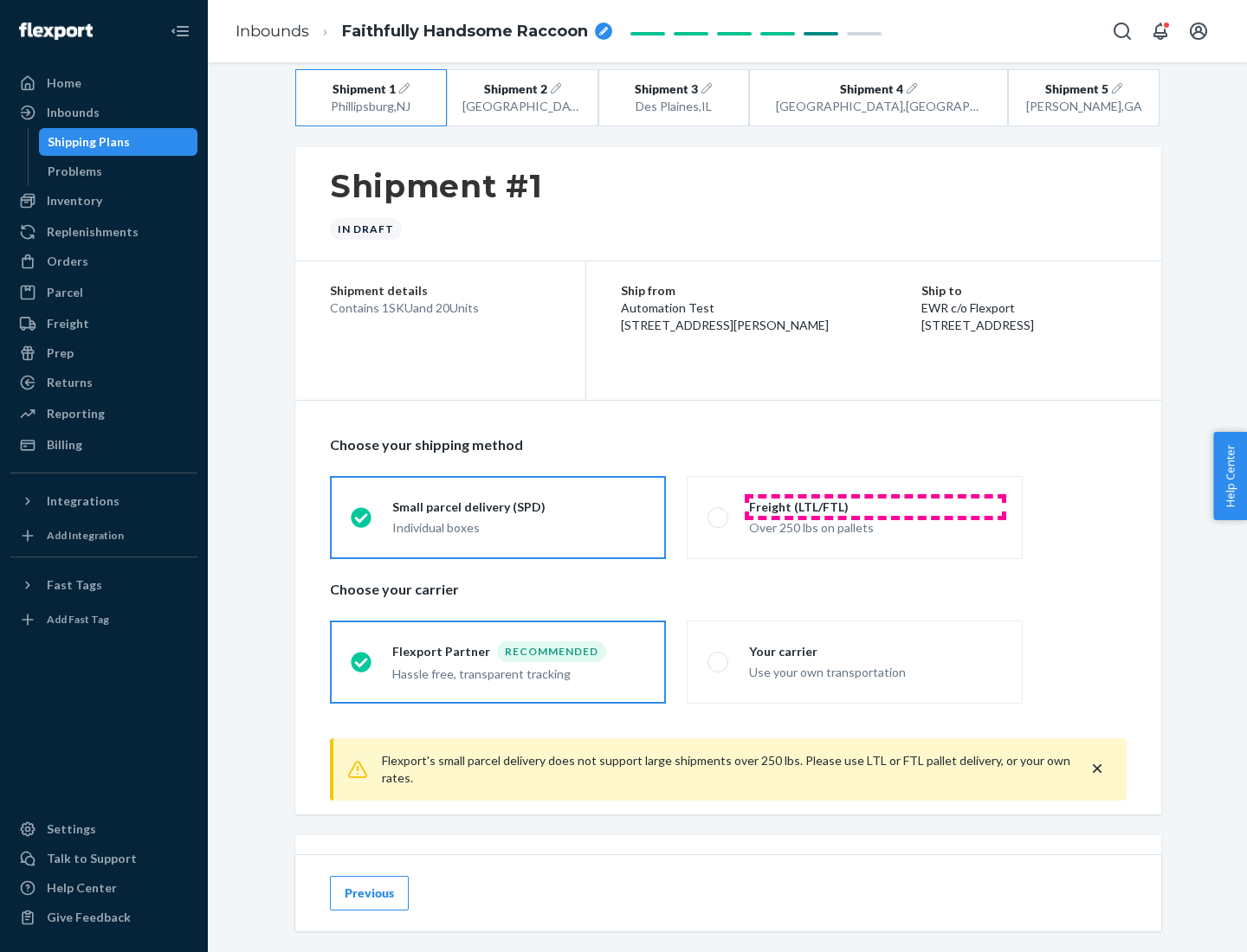
click at [875, 506] on div "Freight (LTL/FTL)" at bounding box center [875, 506] width 253 height 17
click at [719, 511] on input "Freight (LTL/FTL) Over 250 lbs on pallets" at bounding box center [713, 516] width 11 height 11
radio input "true"
radio input "false"
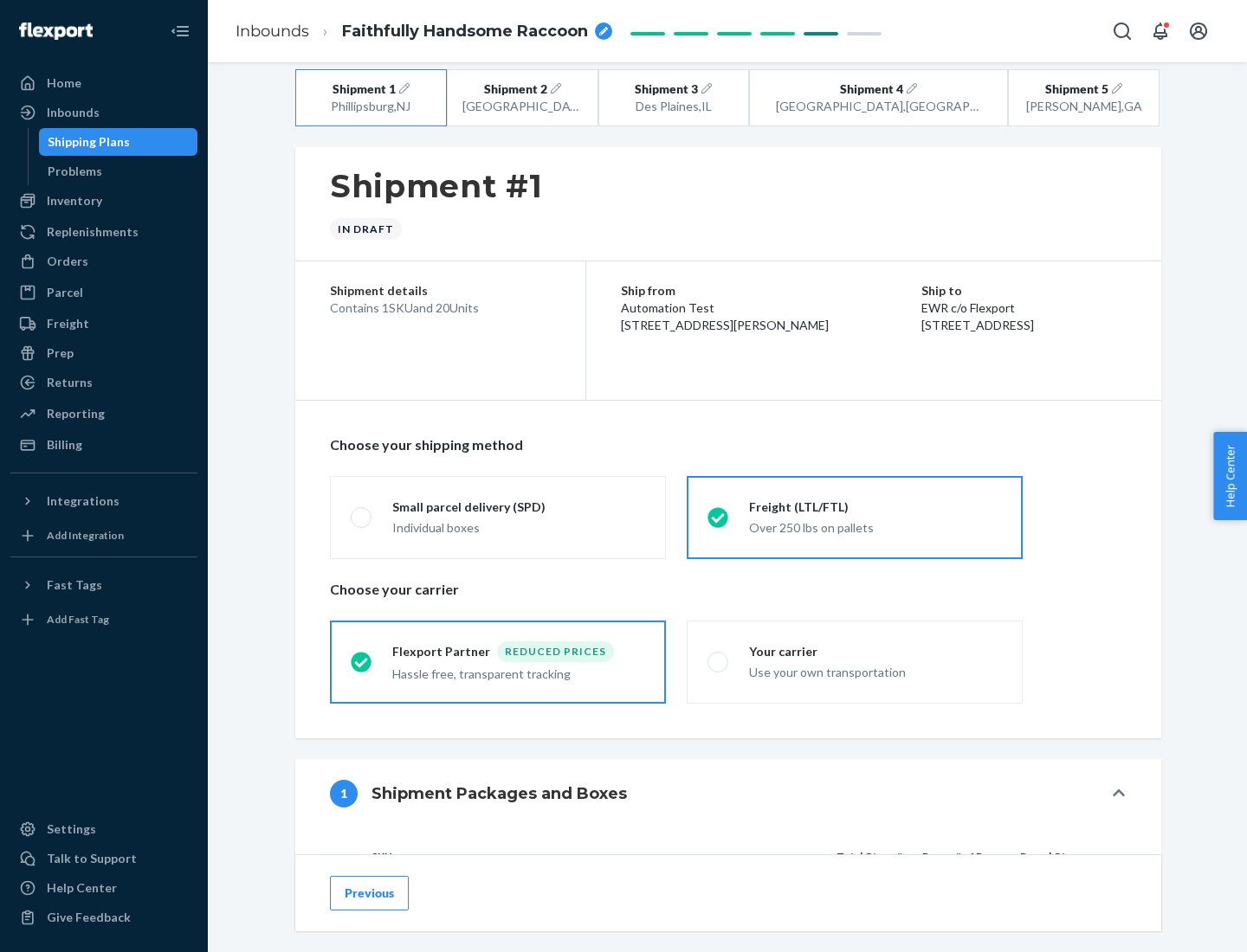
scroll to position [163, 0]
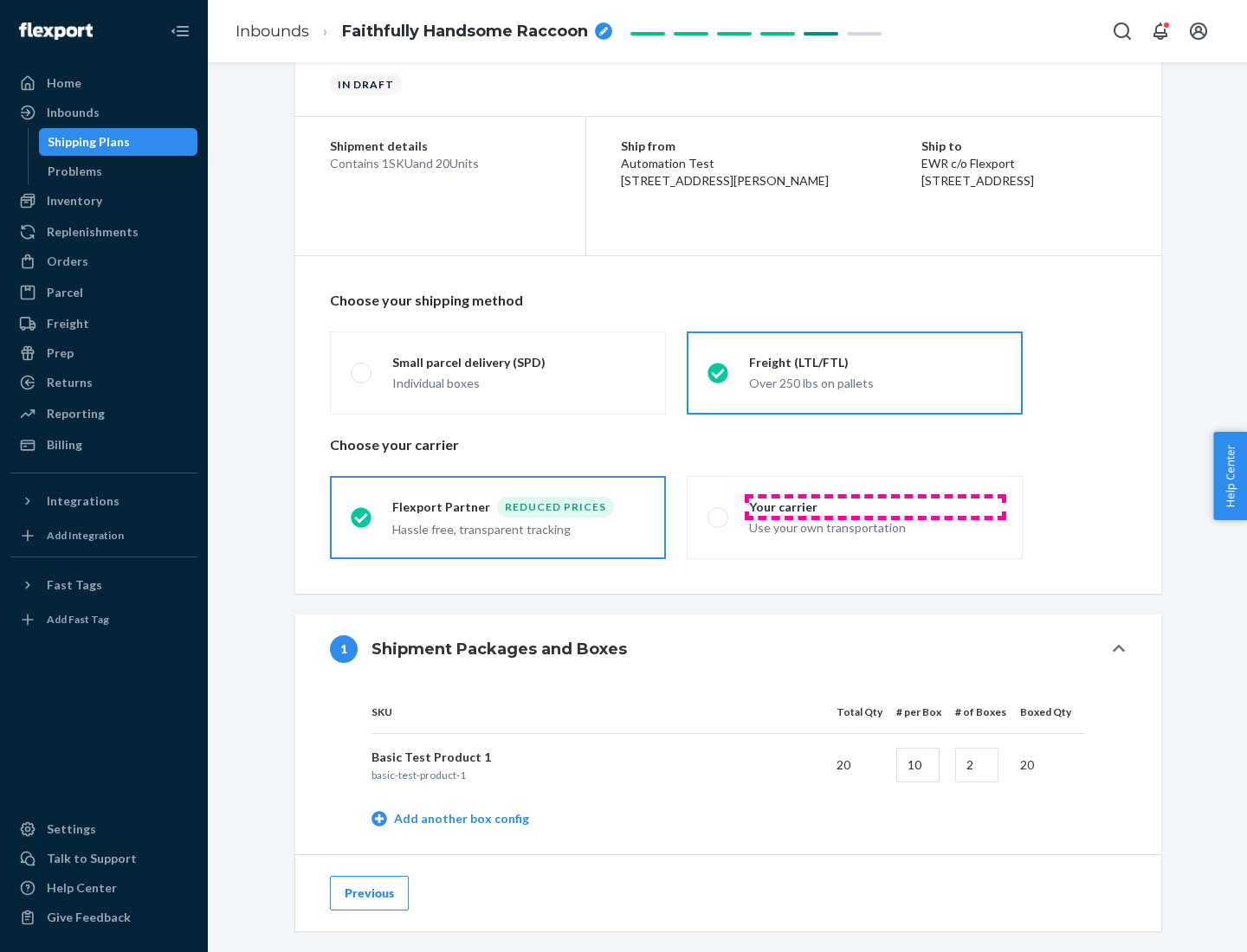
click at [875, 506] on div "Your carrier" at bounding box center [875, 506] width 253 height 17
click at [719, 511] on input "Your carrier Use your own transportation" at bounding box center [713, 516] width 11 height 11
radio input "true"
radio input "false"
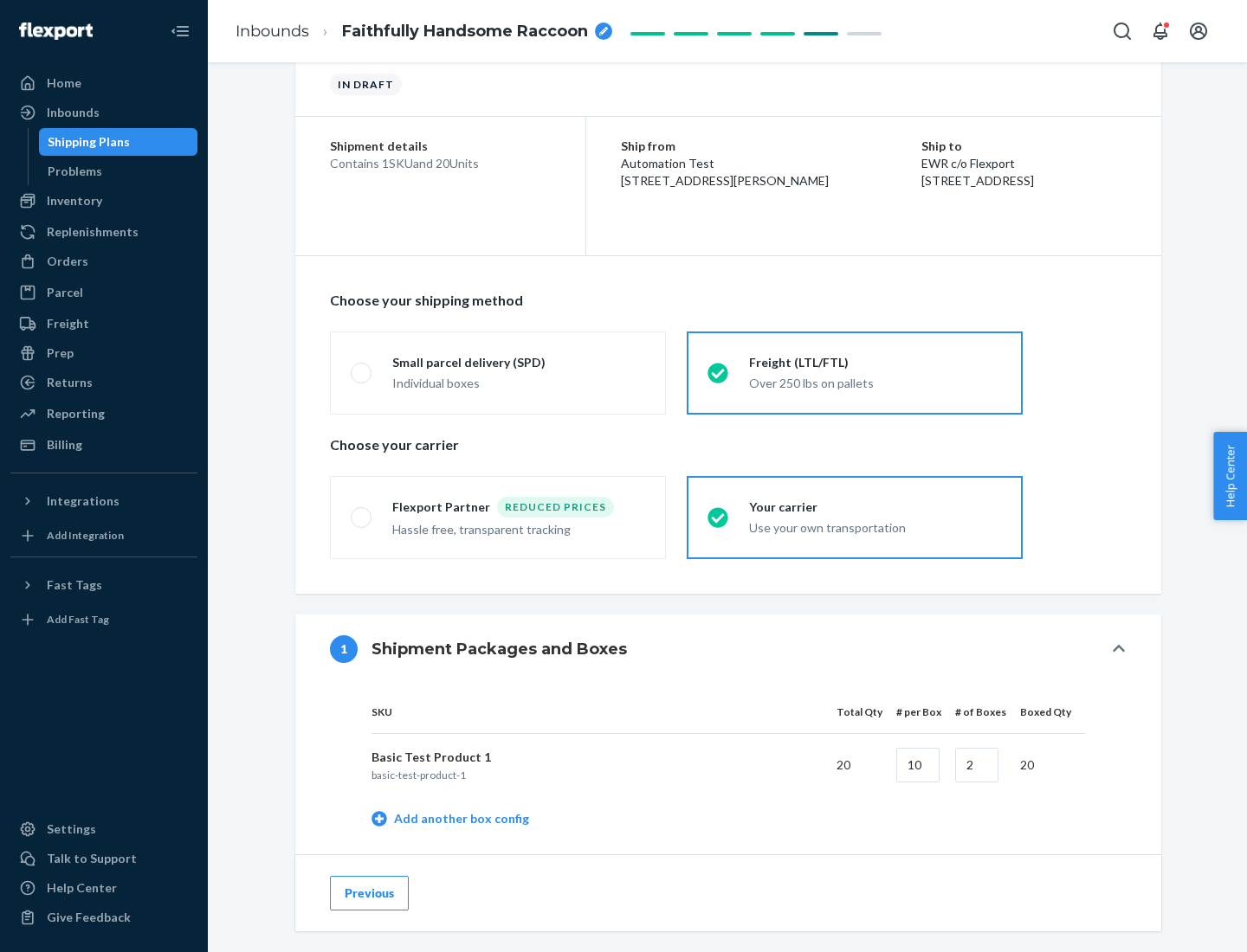
scroll to position [547, 0]
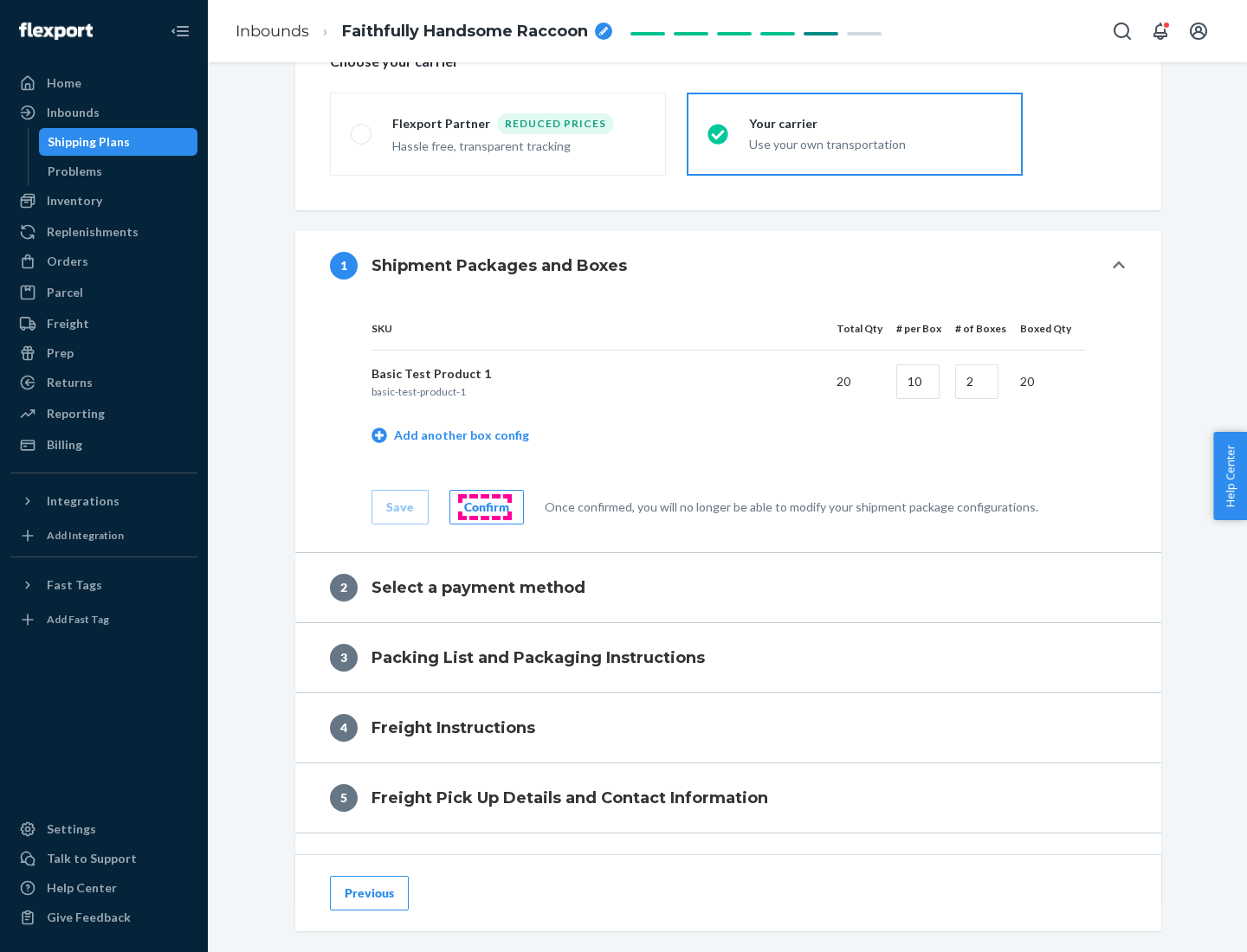
click at [484, 506] on div "Confirm" at bounding box center [486, 506] width 45 height 17
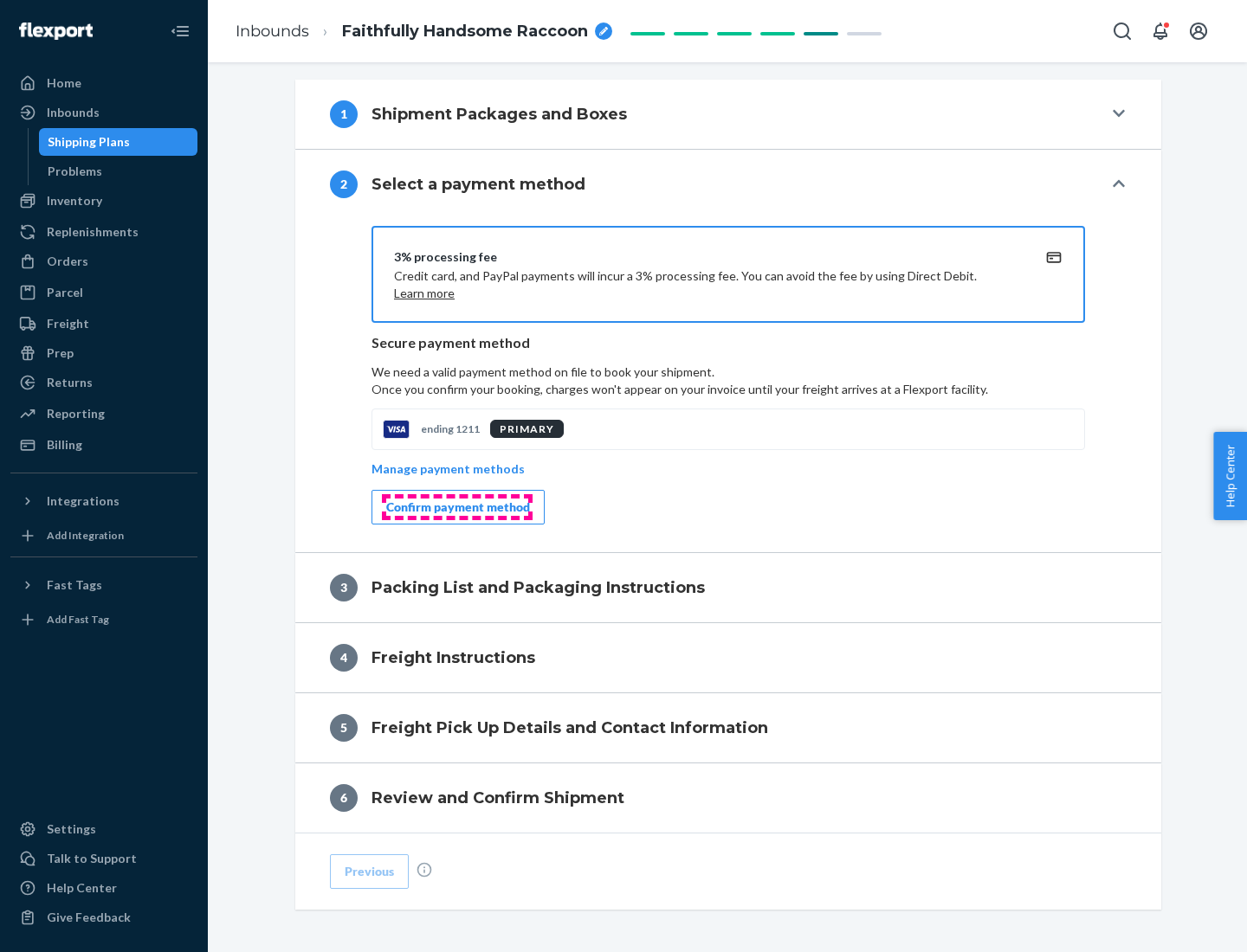
click at [457, 507] on div "Confirm payment method" at bounding box center [458, 506] width 144 height 17
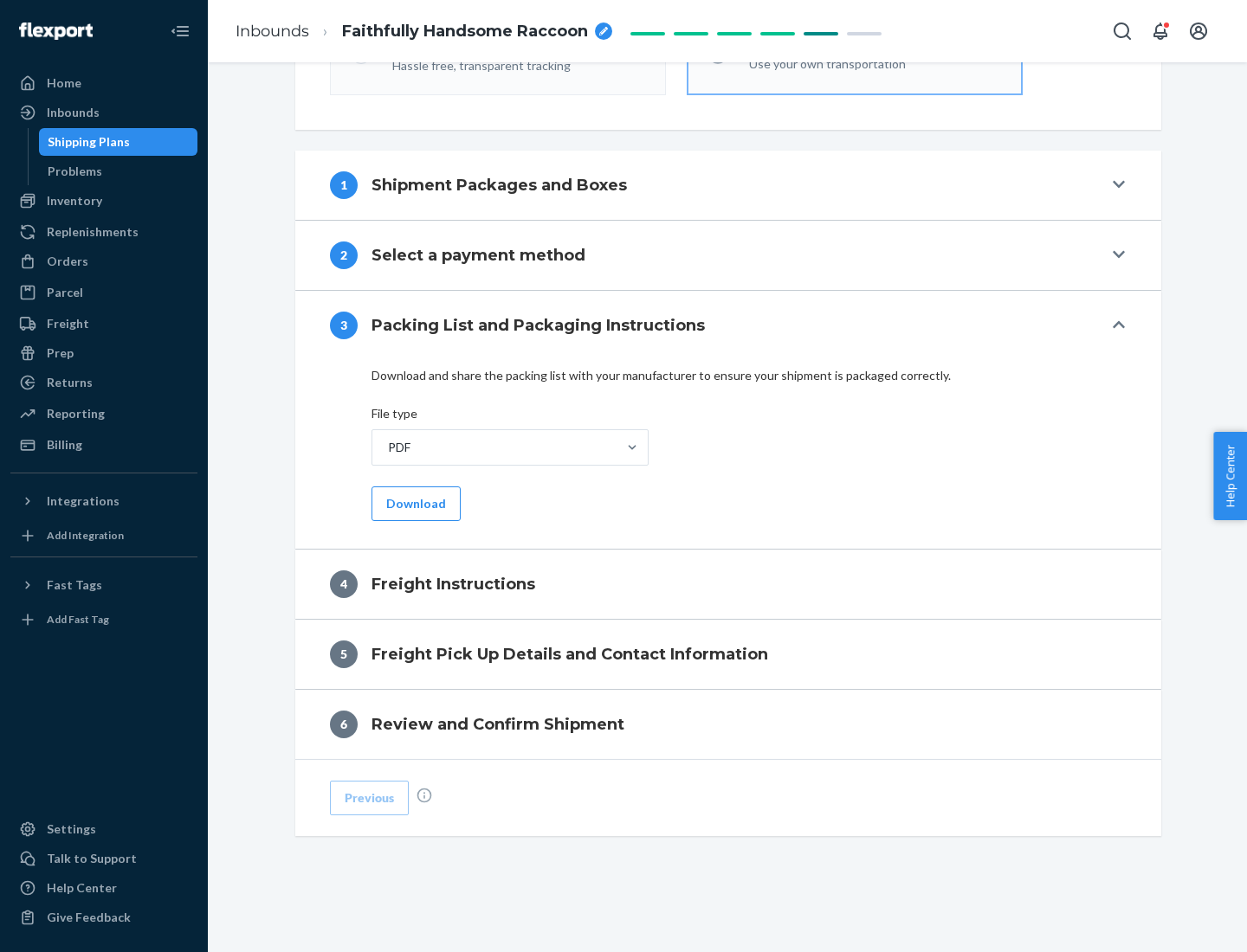
scroll to position [624, 0]
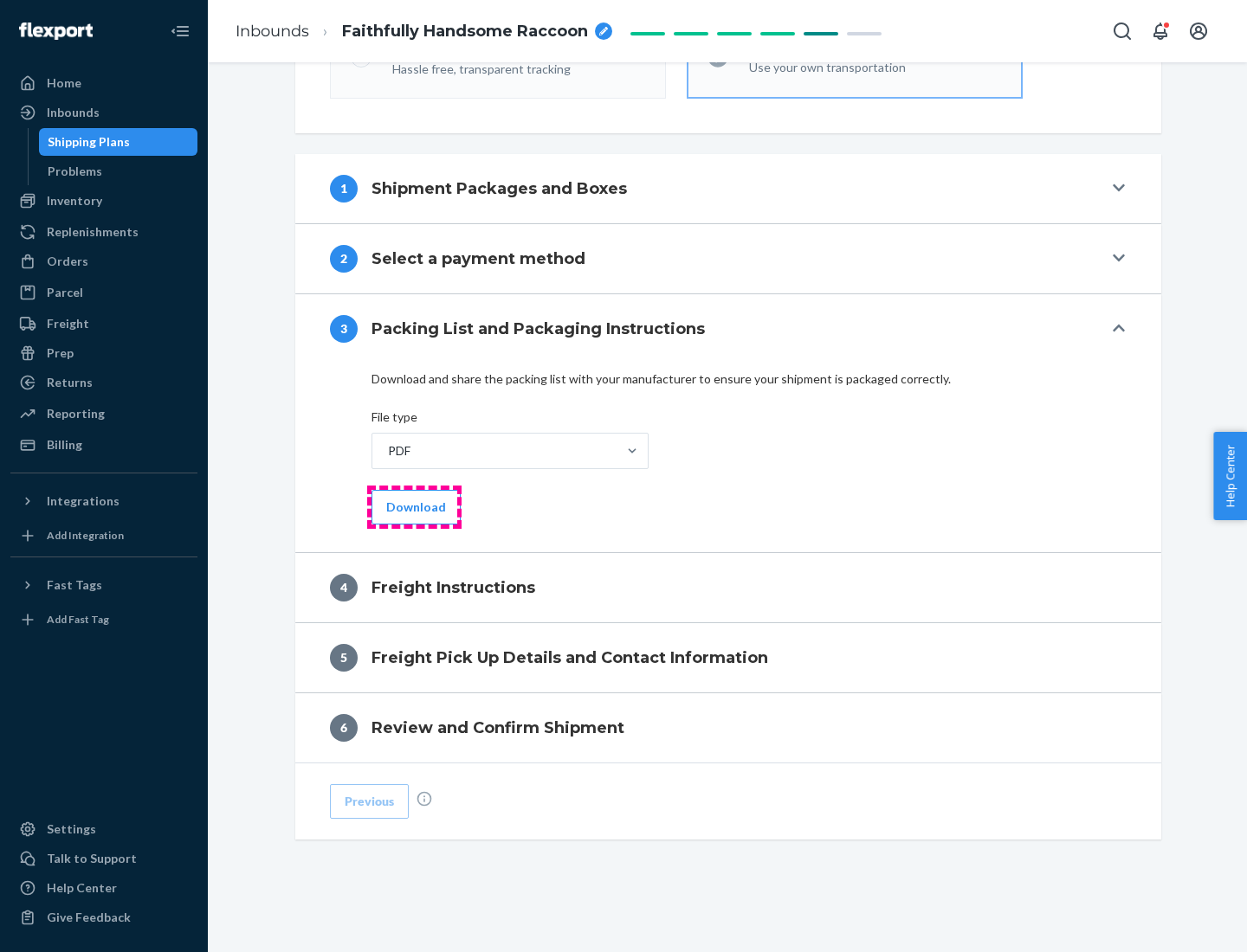
click at [414, 506] on button "Download" at bounding box center [416, 507] width 89 height 35
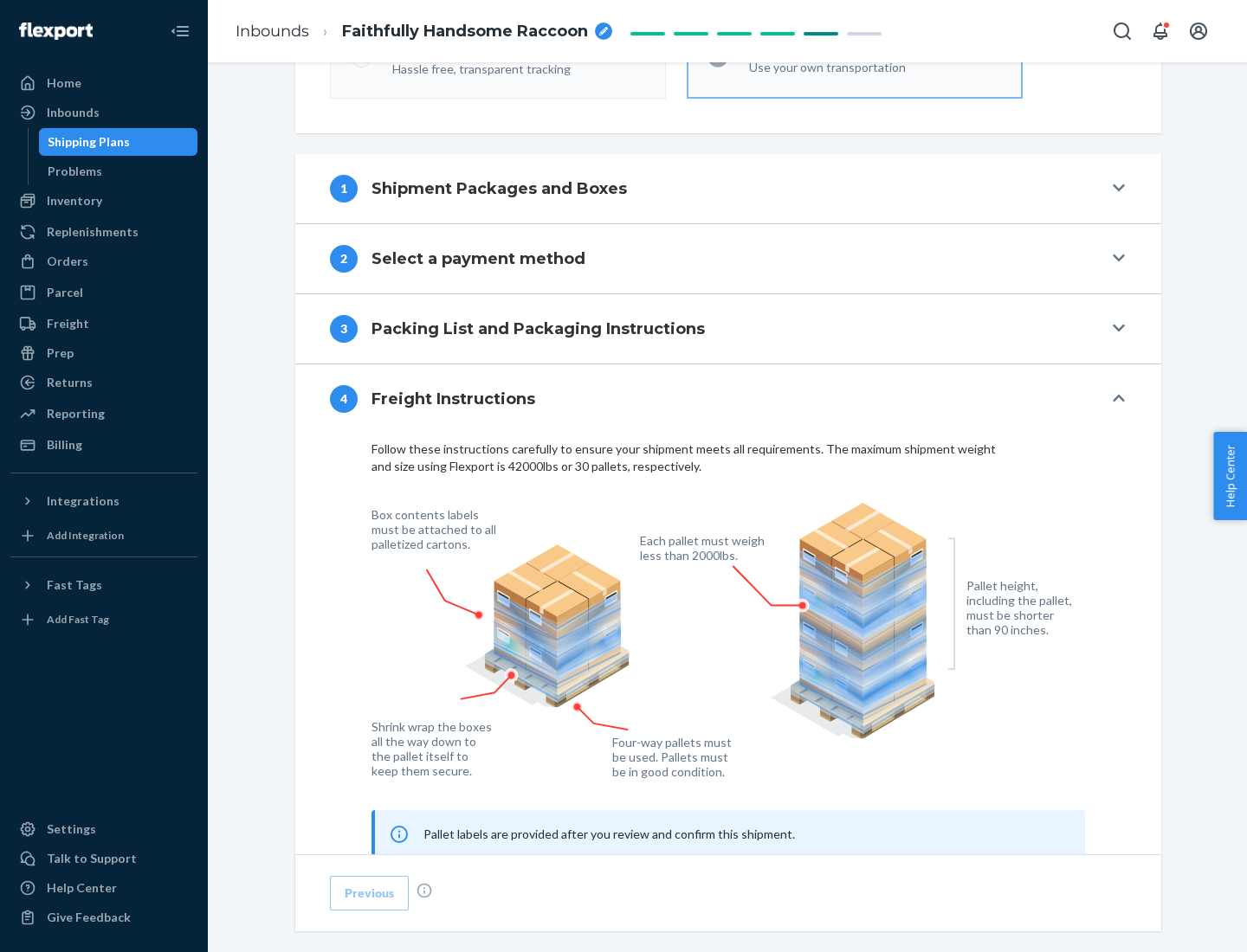
scroll to position [1047, 0]
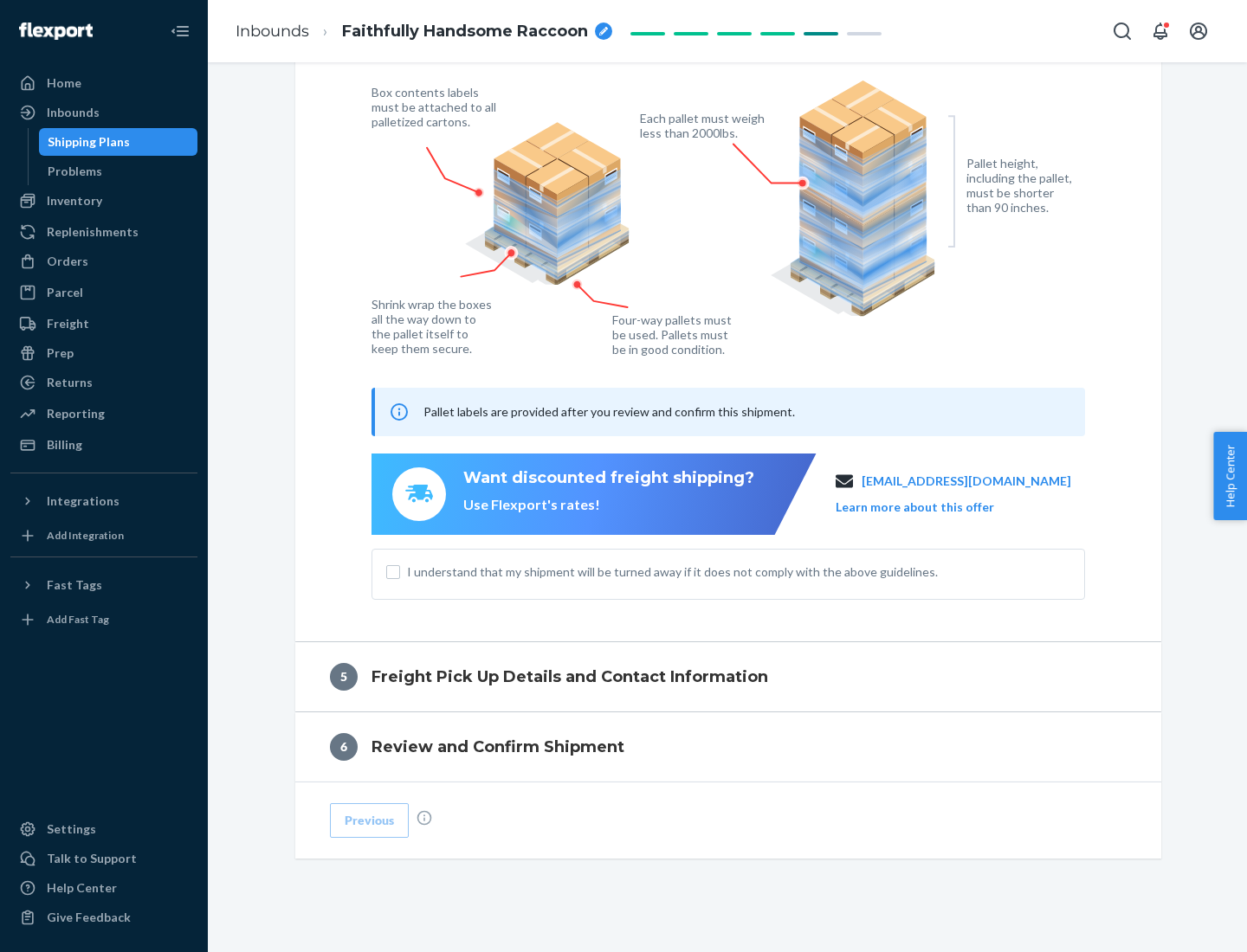
click at [936, 506] on button "Learn more about this offer" at bounding box center [914, 506] width 158 height 17
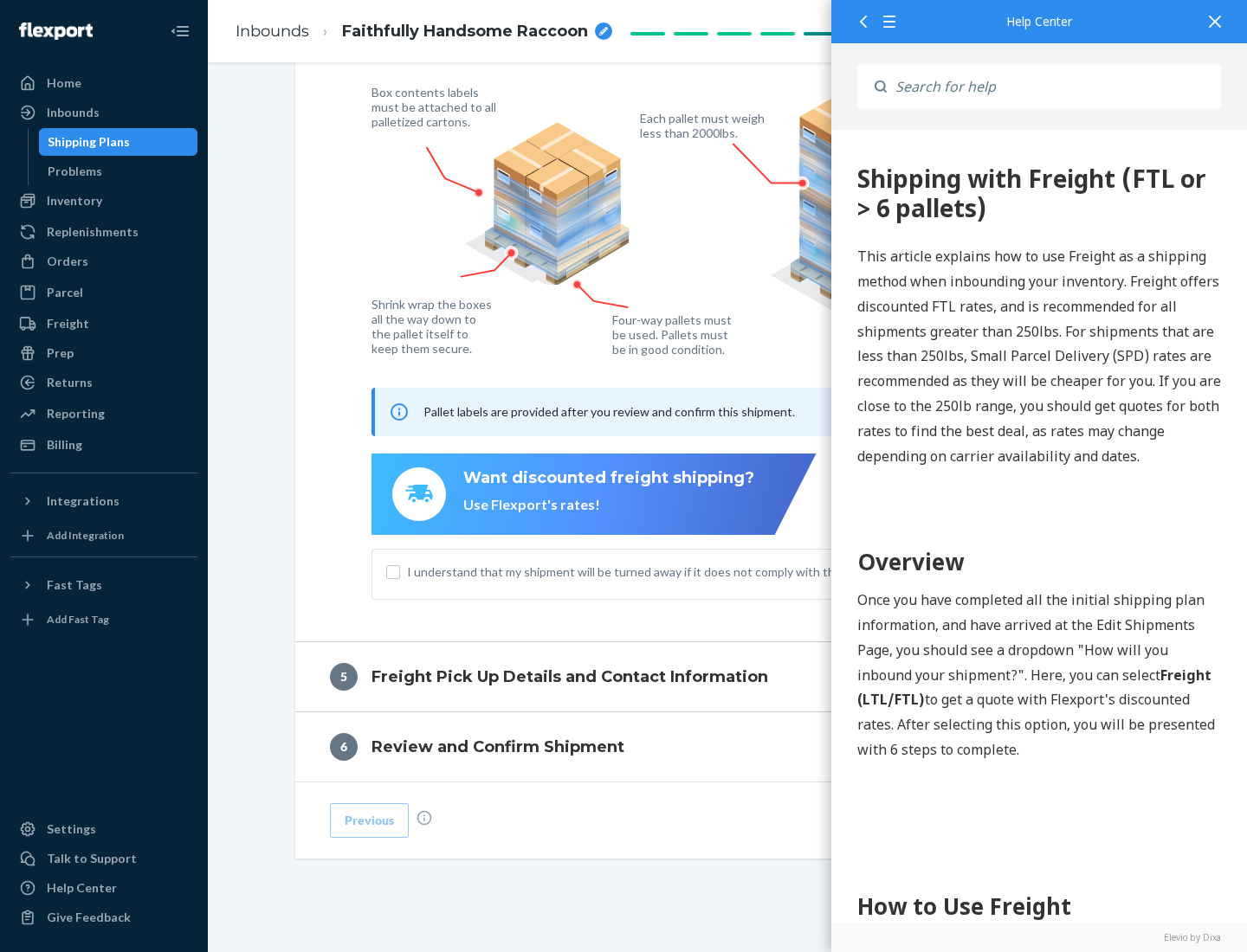
scroll to position [0, 0]
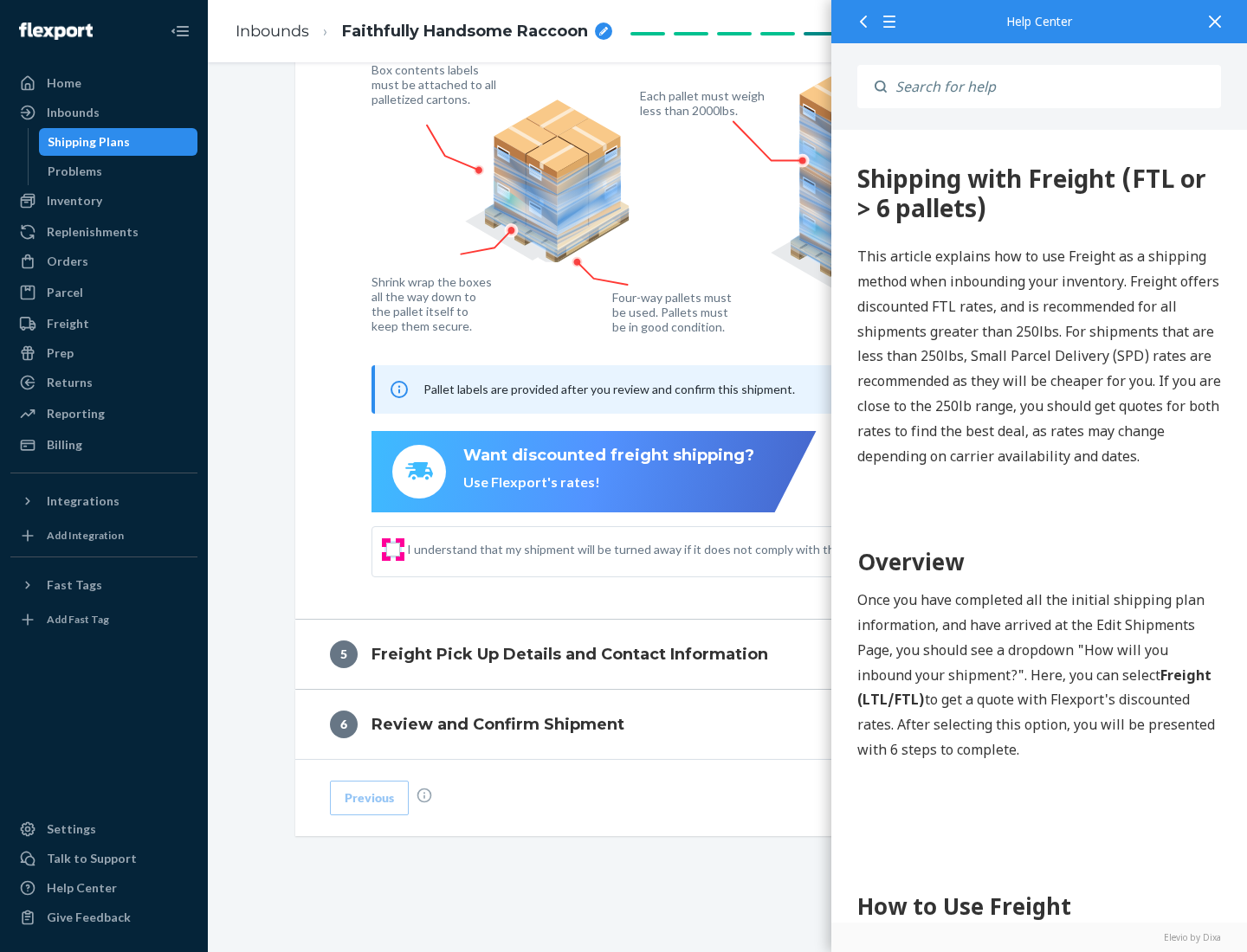
click at [393, 549] on input "I understand that my shipment will be turned away if it does not comply with th…" at bounding box center [393, 550] width 14 height 14
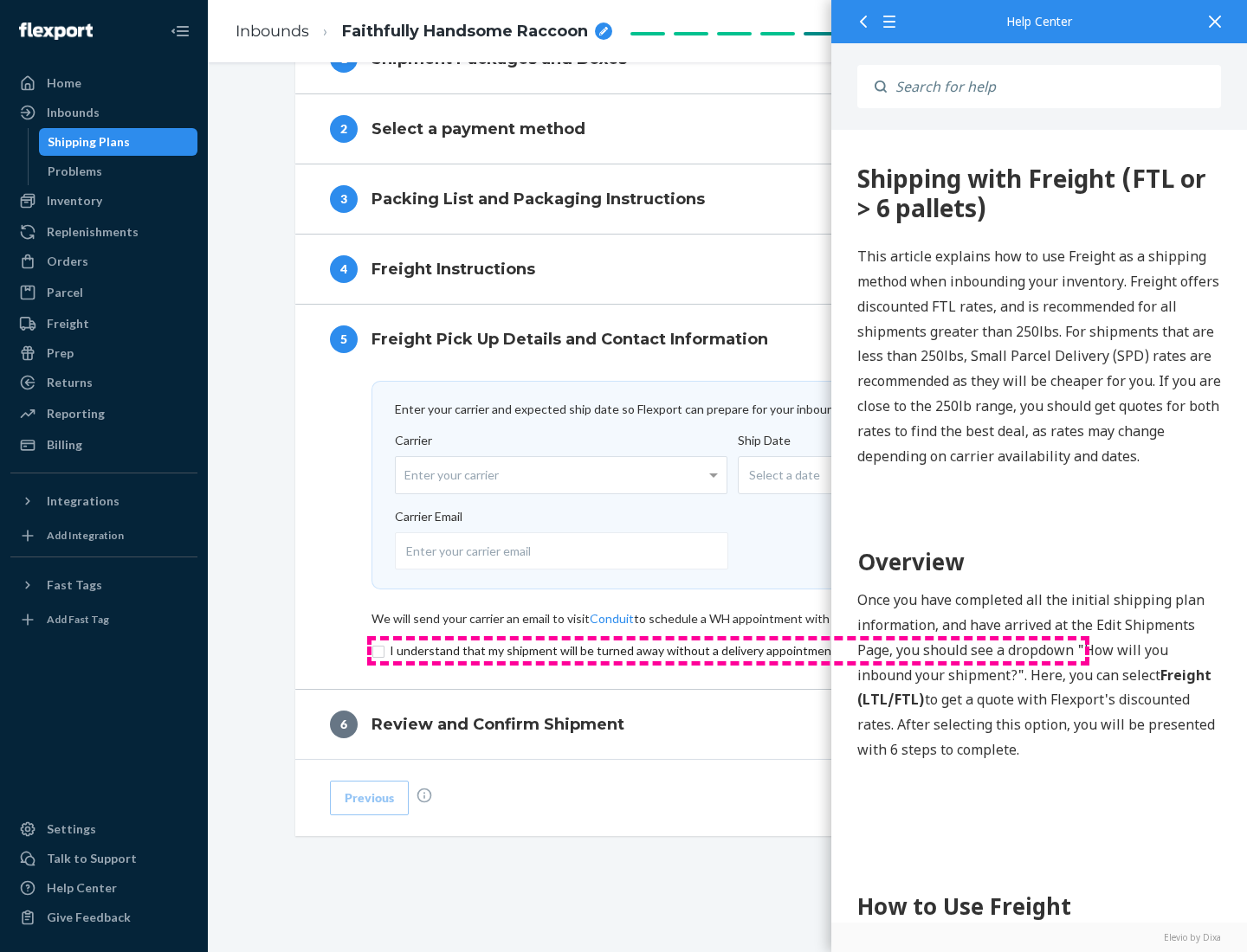
click at [728, 650] on input "checkbox" at bounding box center [729, 651] width 714 height 21
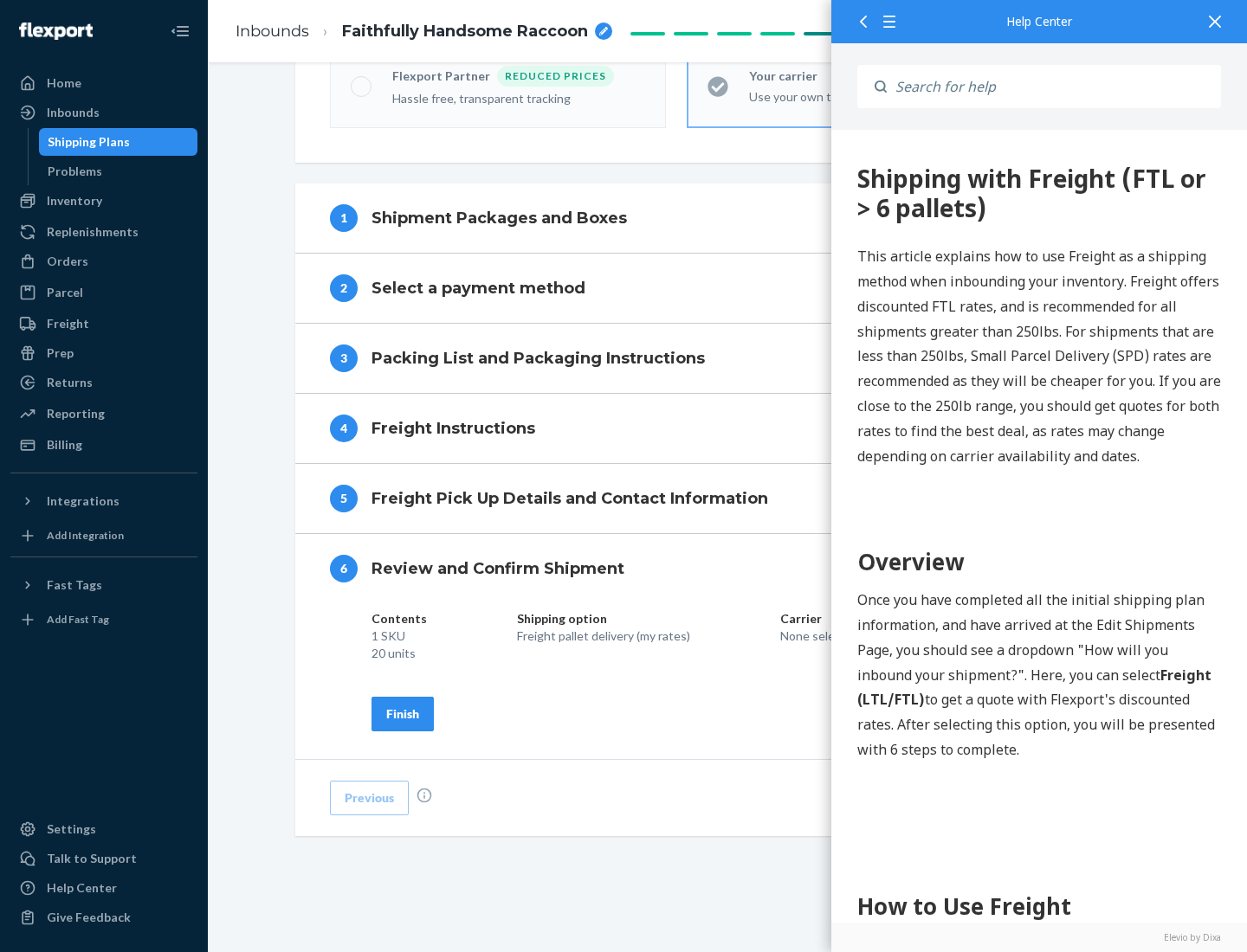
scroll to position [595, 0]
click at [403, 714] on div "Finish" at bounding box center [402, 714] width 33 height 17
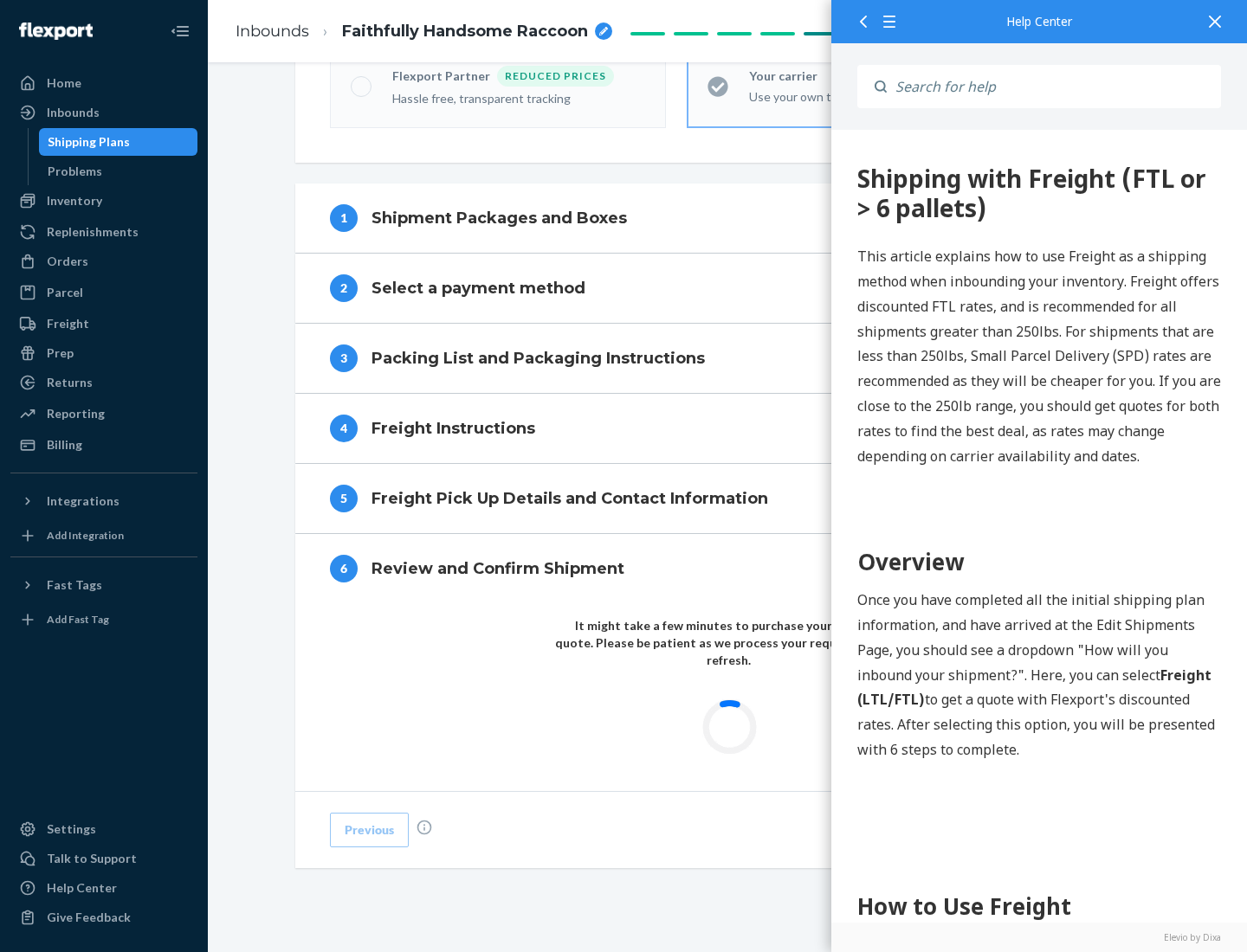
scroll to position [508, 0]
